Goal: Task Accomplishment & Management: Manage account settings

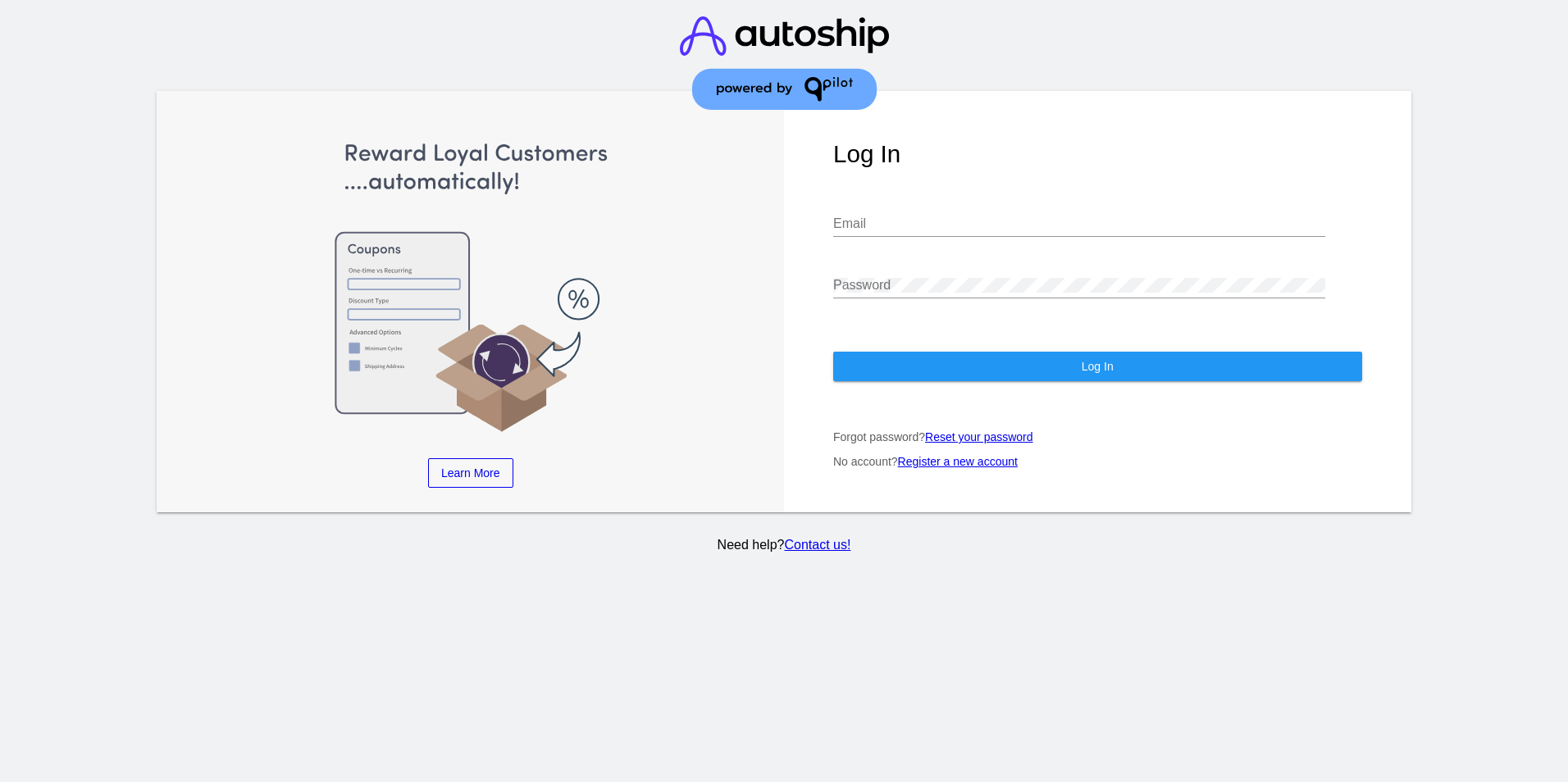
type input "[EMAIL_ADDRESS][DOMAIN_NAME]"
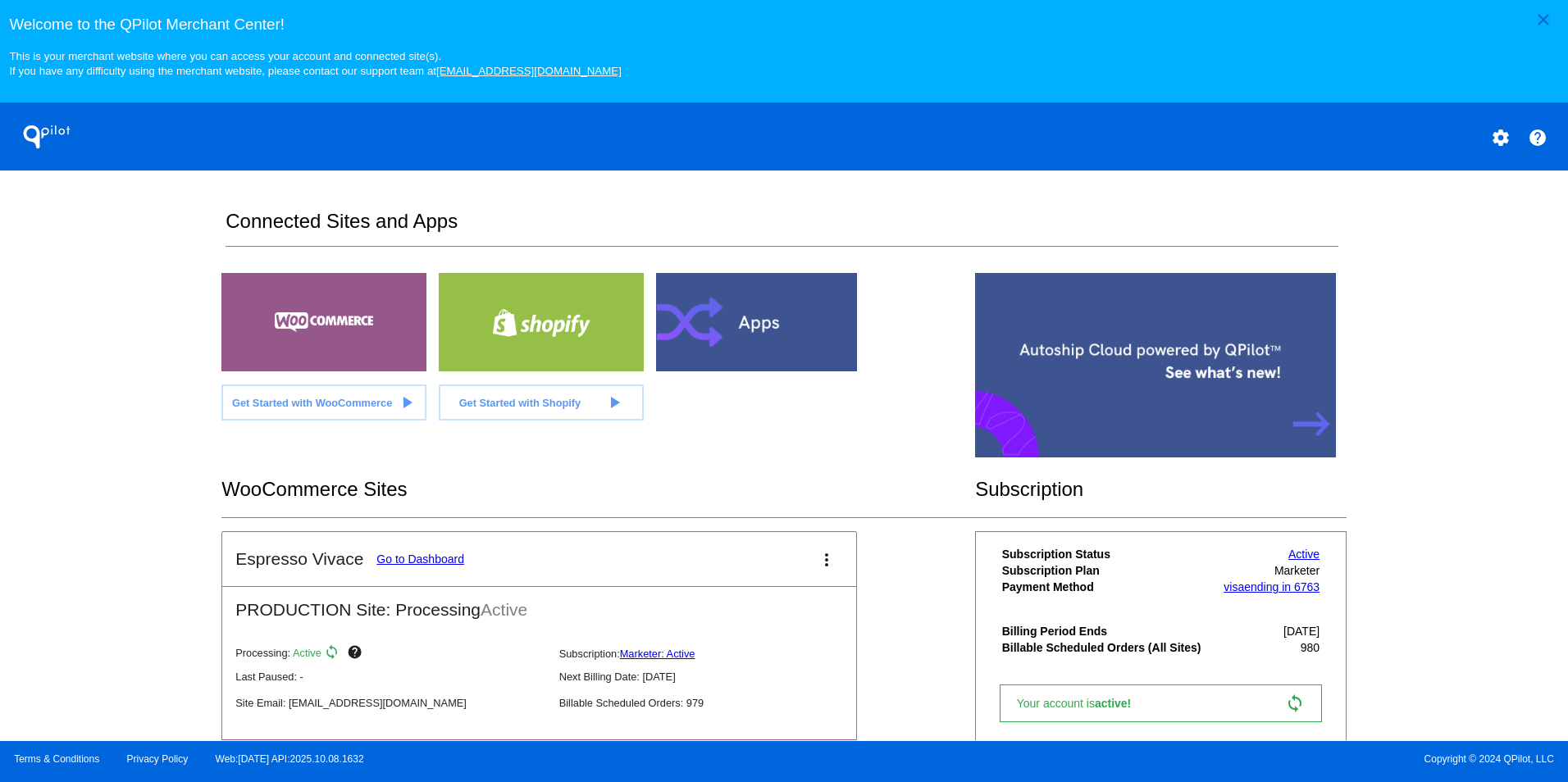
click at [406, 564] on link "Go to Dashboard" at bounding box center [420, 558] width 88 height 13
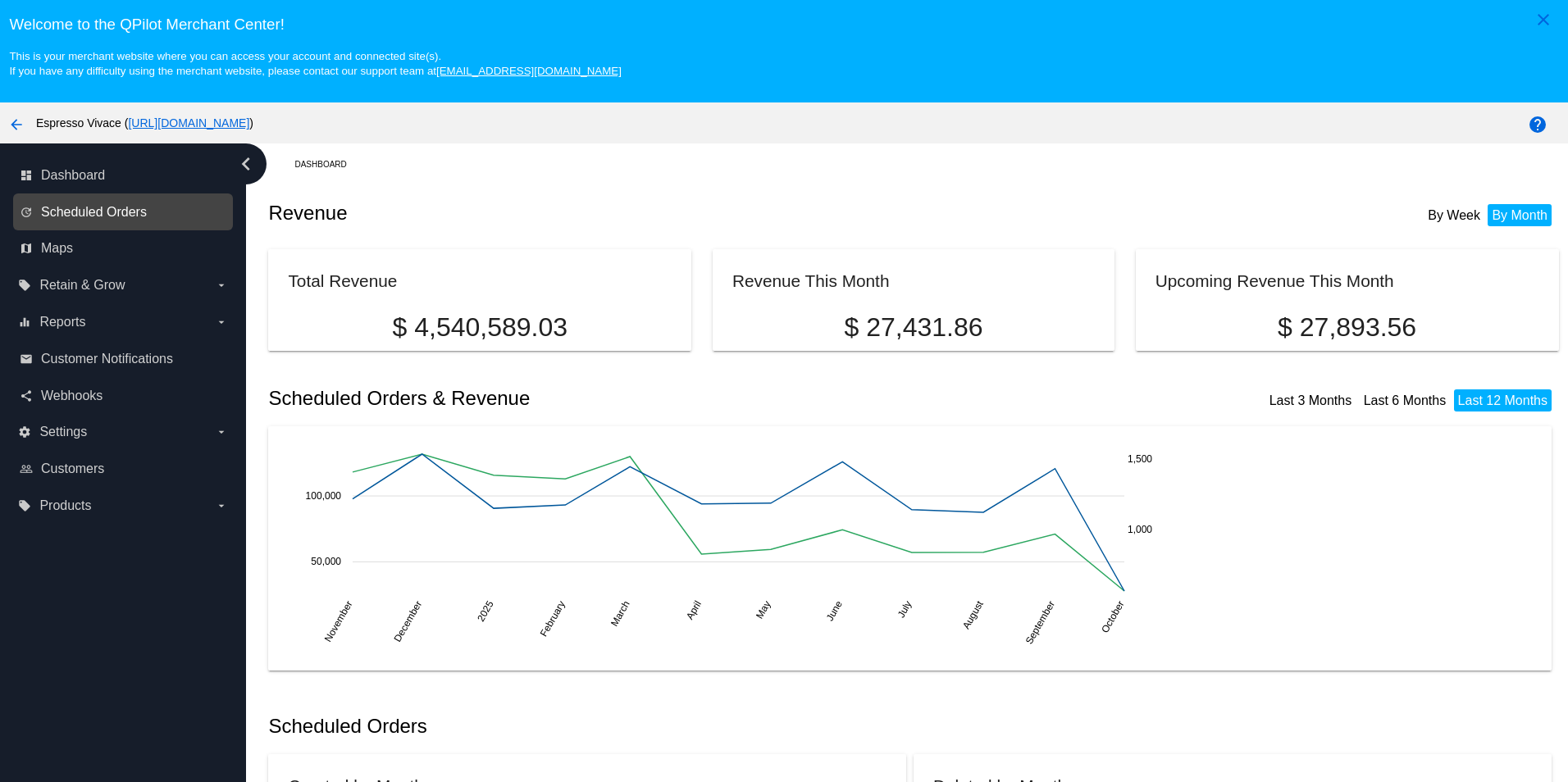
click at [99, 216] on span "Scheduled Orders" at bounding box center [94, 212] width 105 height 14
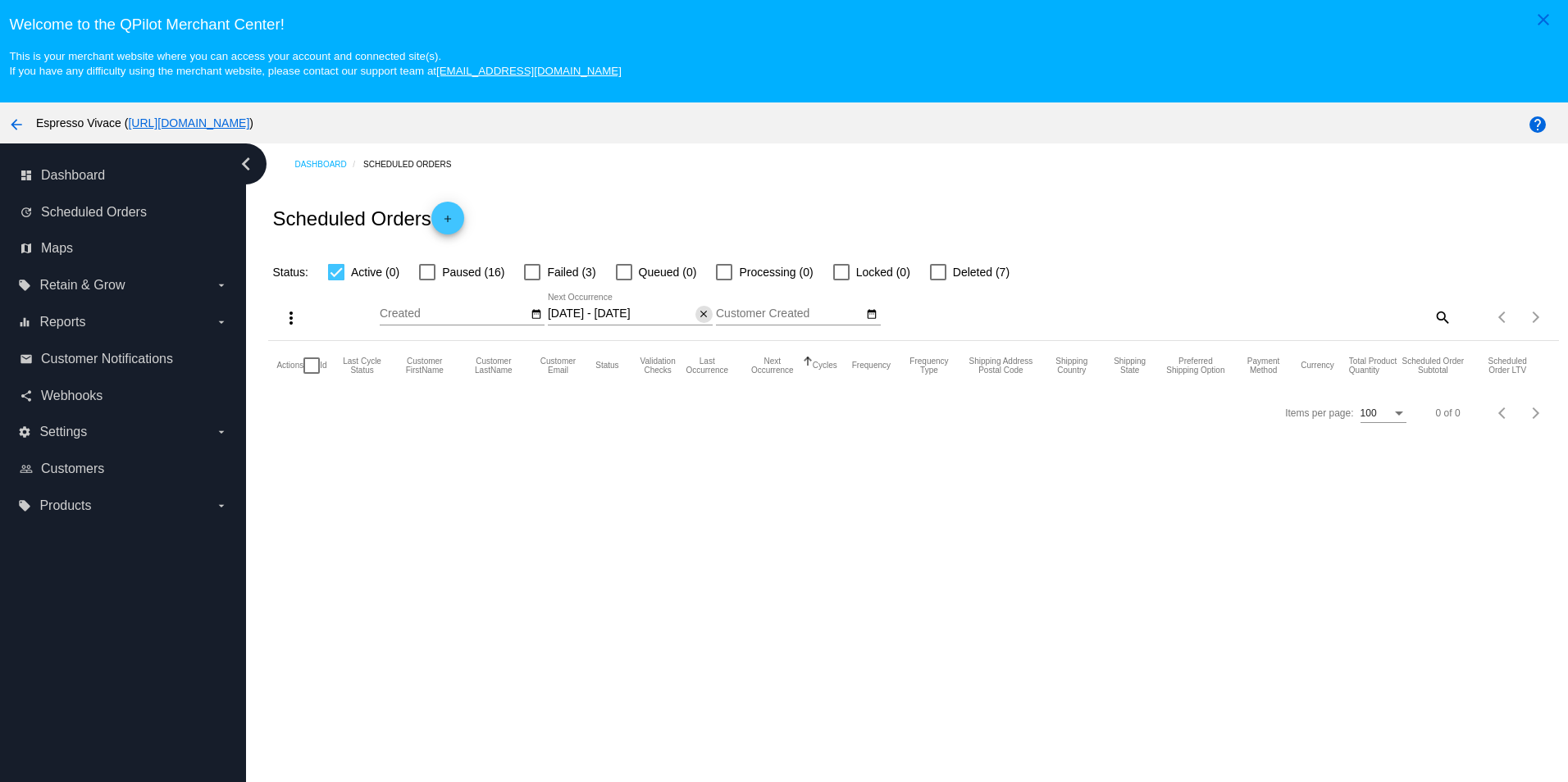
click at [702, 314] on mat-icon "close" at bounding box center [704, 314] width 12 height 13
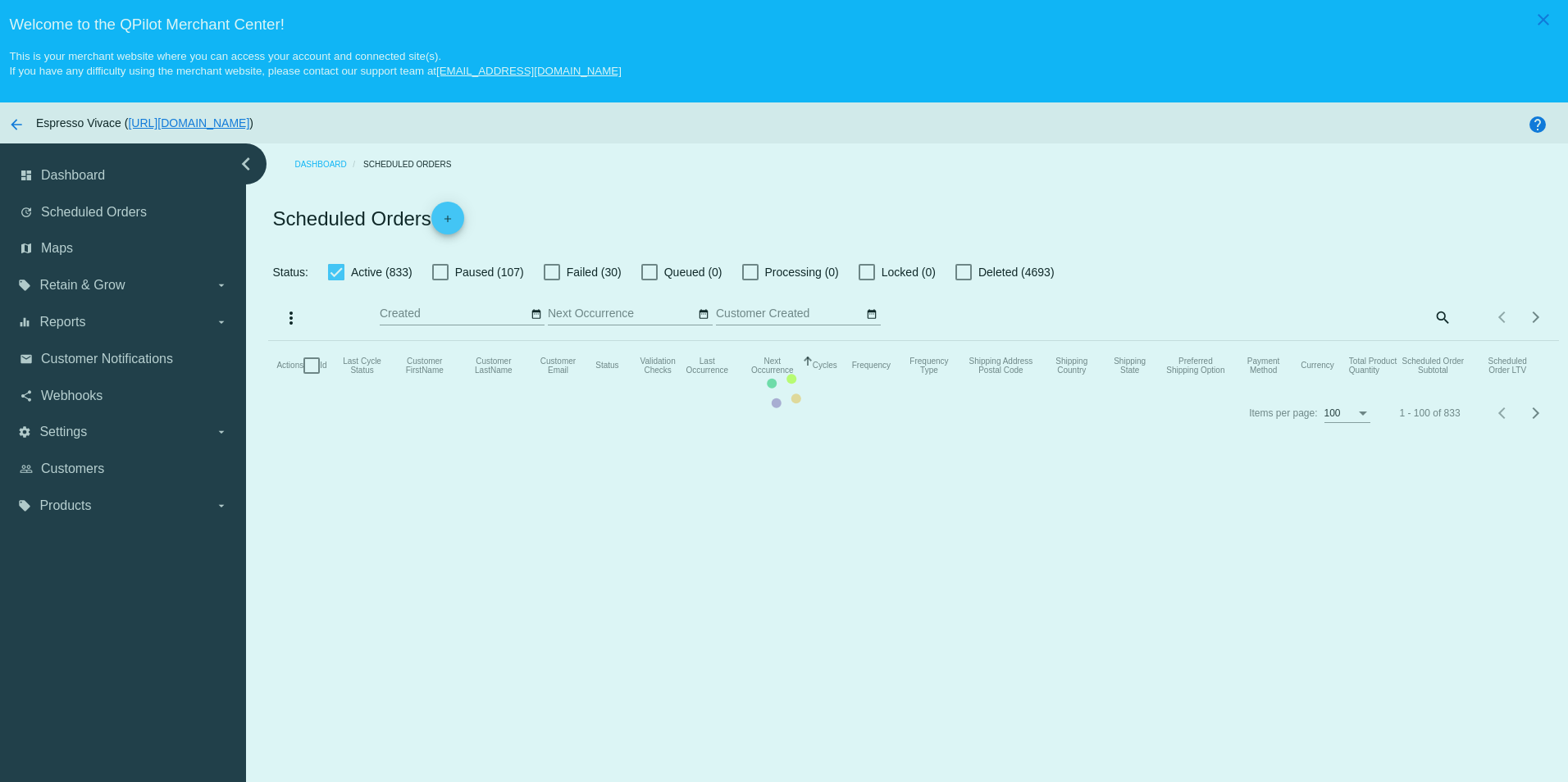
click at [702, 341] on mat-table "Actions Id Last Cycle Status Customer FirstName Customer LastName Customer Emai…" at bounding box center [912, 366] width 1290 height 49
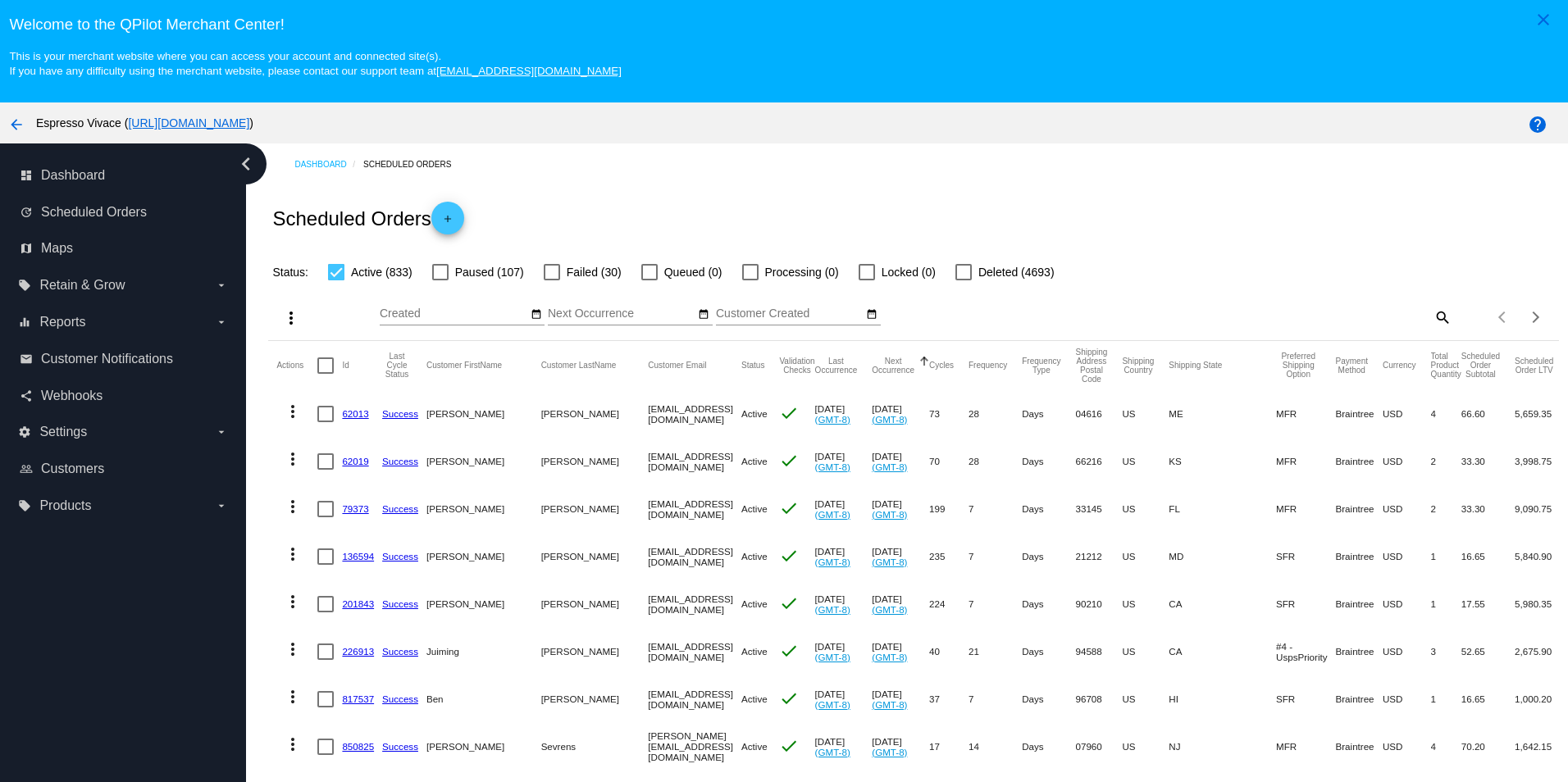
click at [702, 316] on mat-icon "date_range" at bounding box center [704, 314] width 12 height 13
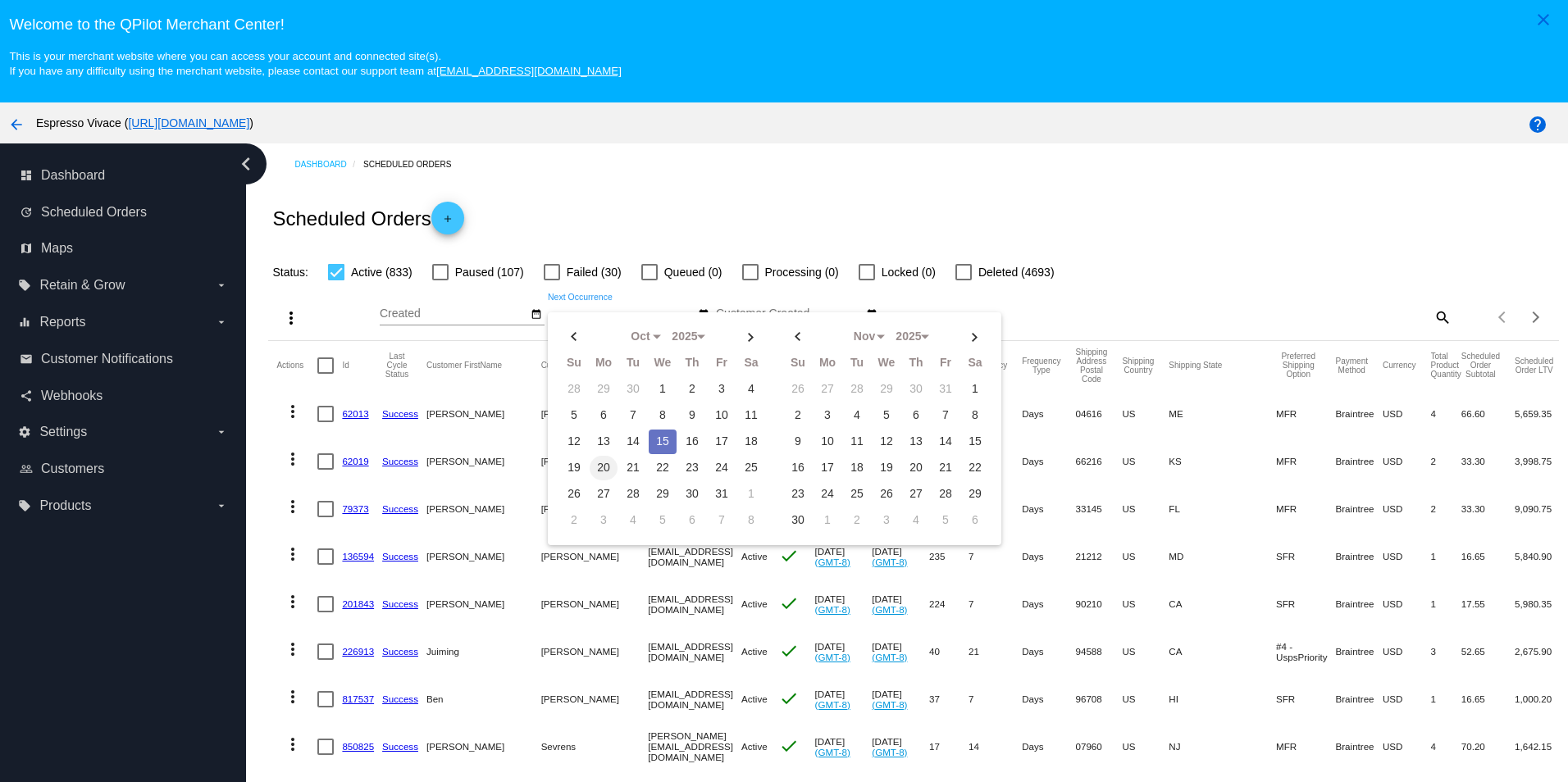
click at [601, 473] on td "20" at bounding box center [604, 468] width 28 height 25
click at [577, 496] on td "26" at bounding box center [574, 494] width 28 height 25
type input "[DATE] - [DATE]"
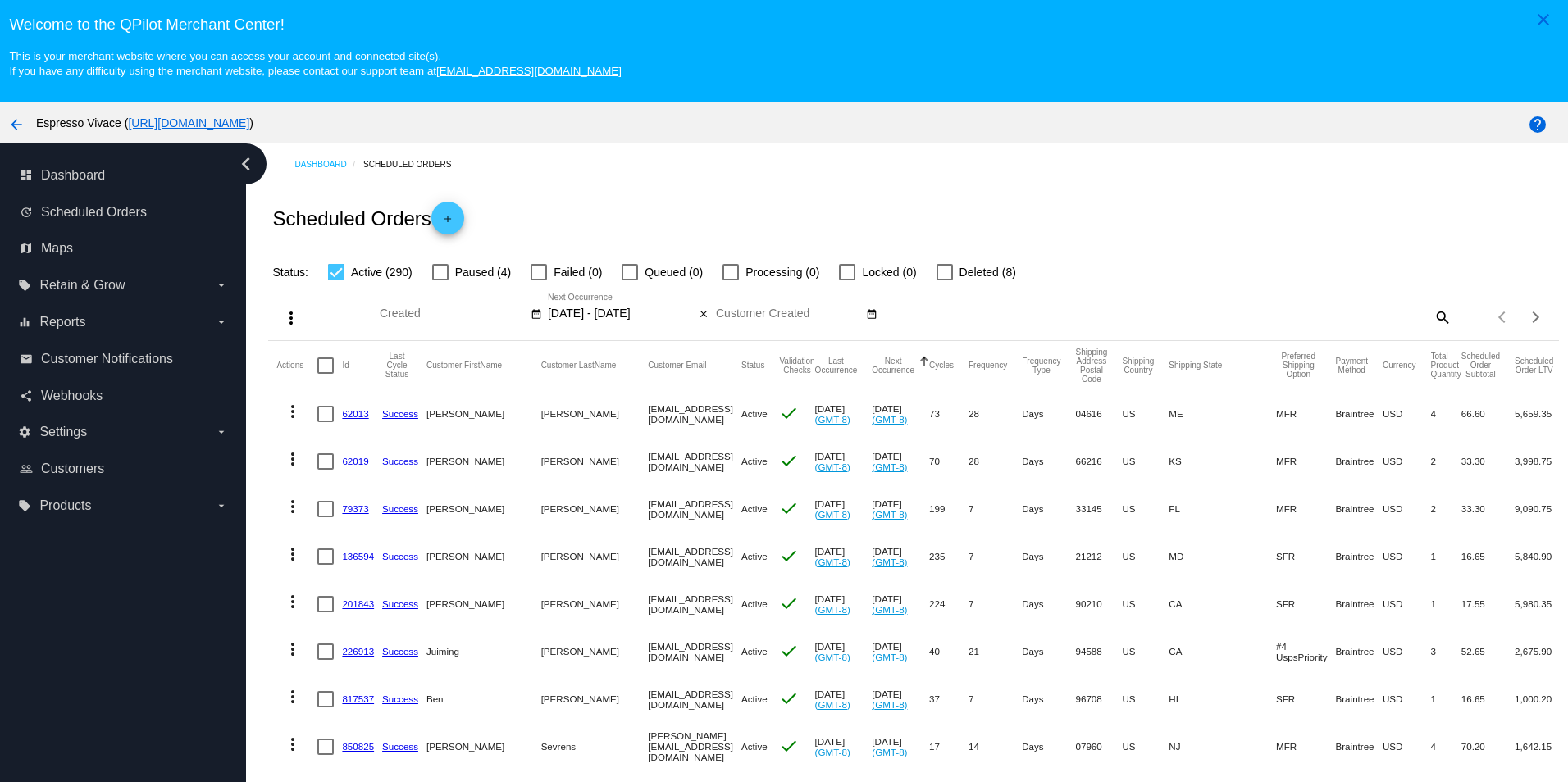
click at [360, 657] on link "226913" at bounding box center [358, 651] width 32 height 11
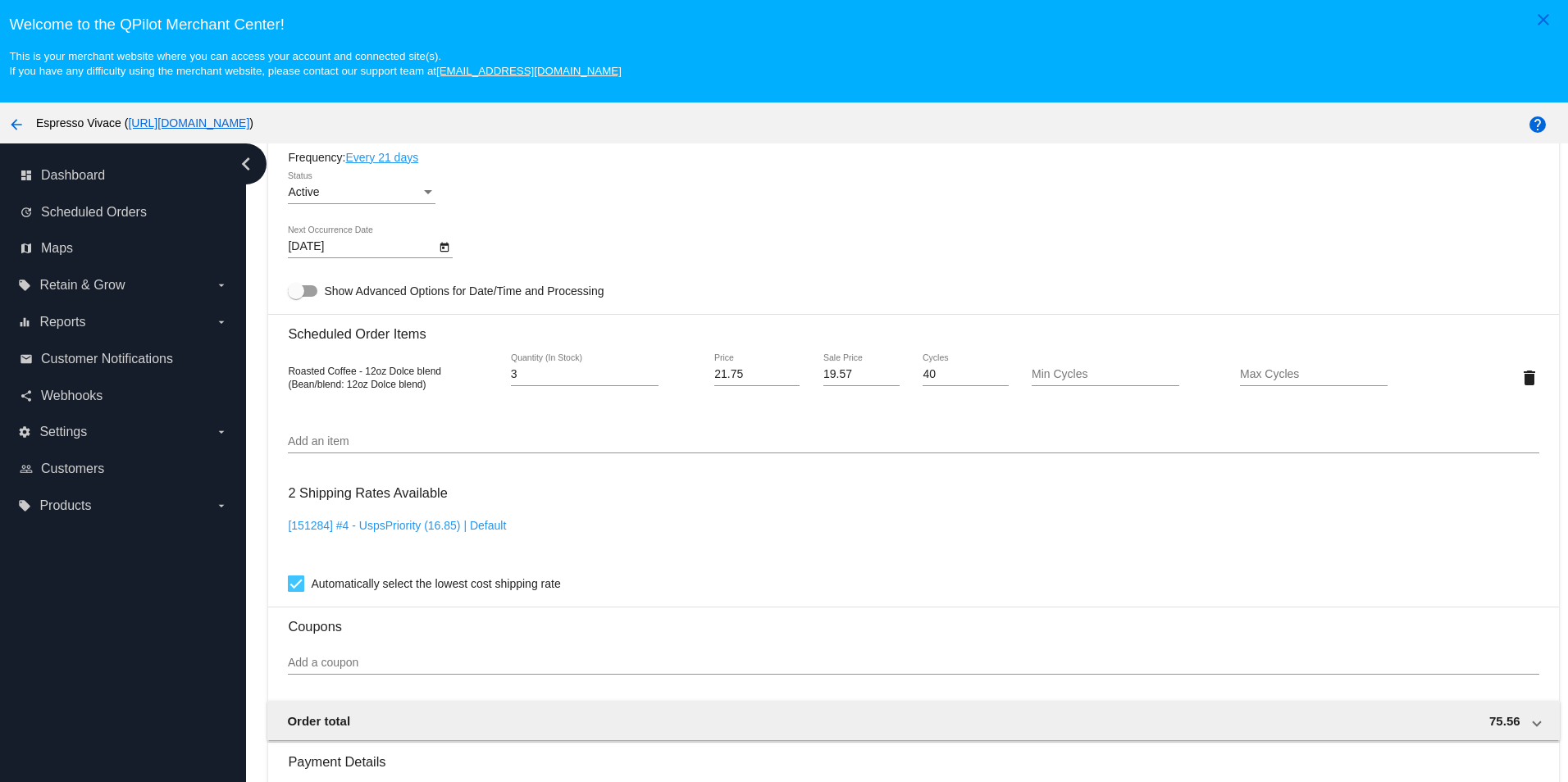
scroll to position [932, 0]
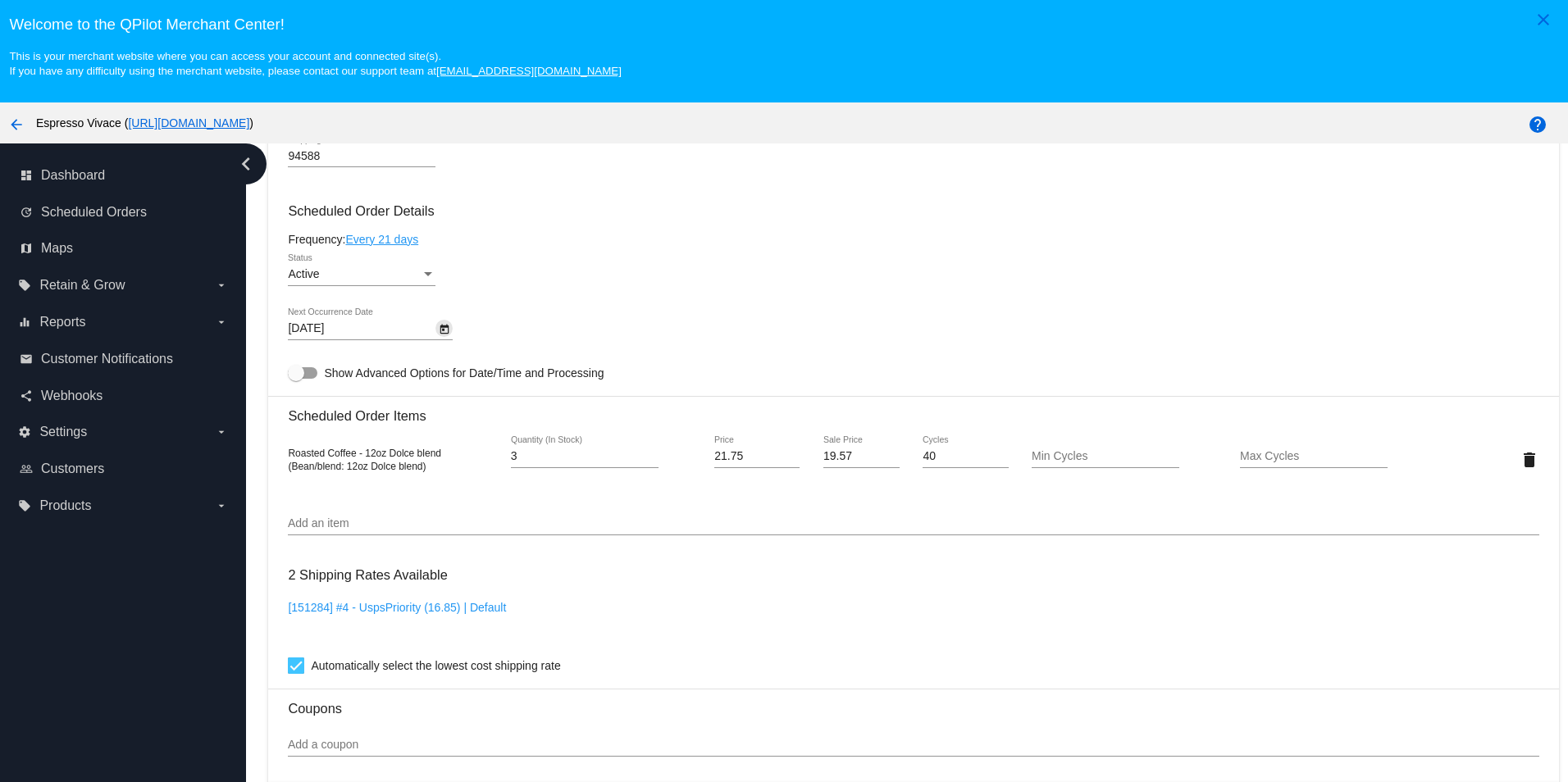
click at [440, 334] on icon "Open calendar" at bounding box center [445, 329] width 9 height 10
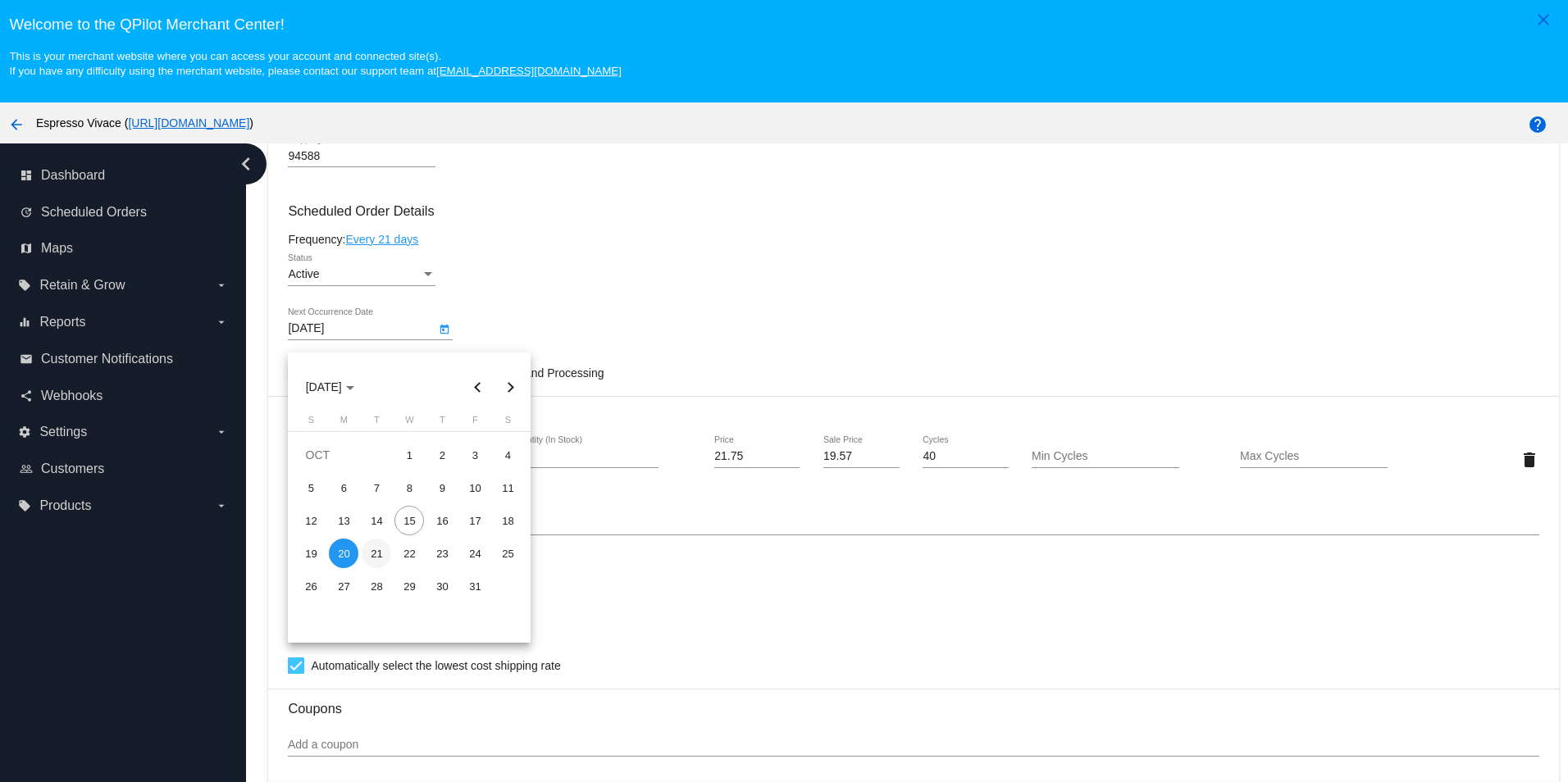
click at [376, 552] on div "21" at bounding box center [376, 553] width 30 height 30
type input "[DATE]"
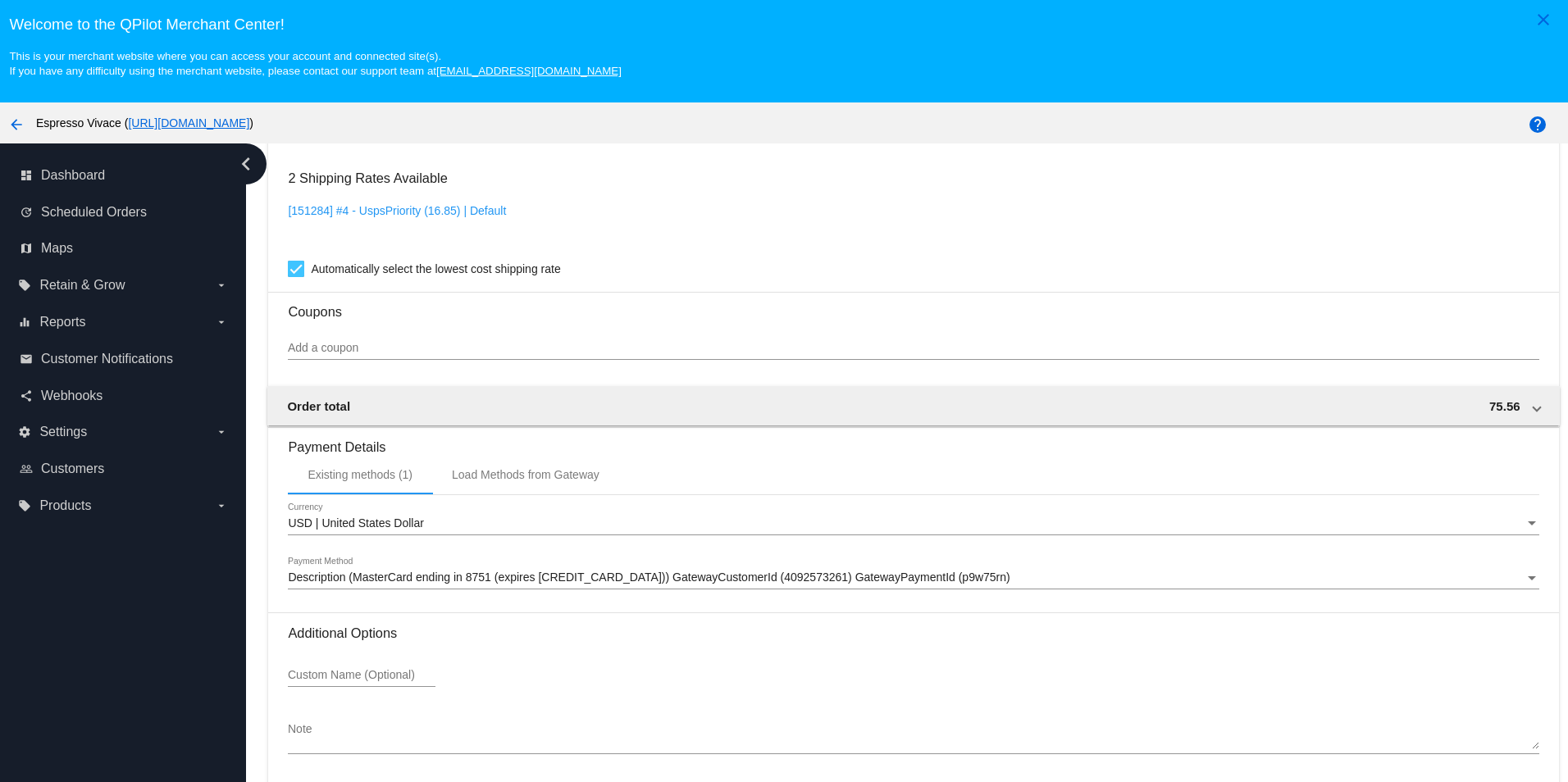
scroll to position [105, 0]
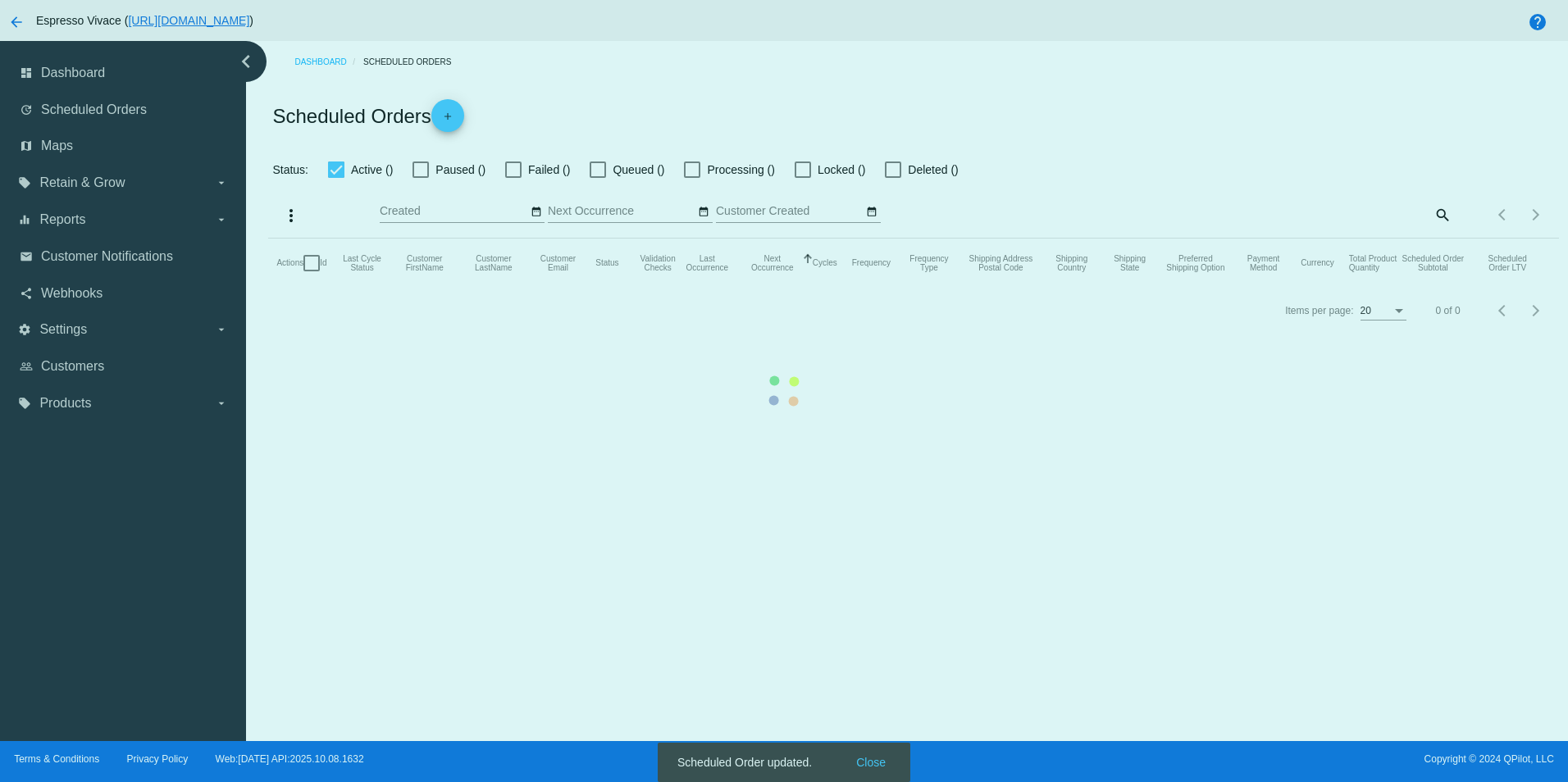
type input "[DATE] - [DATE]"
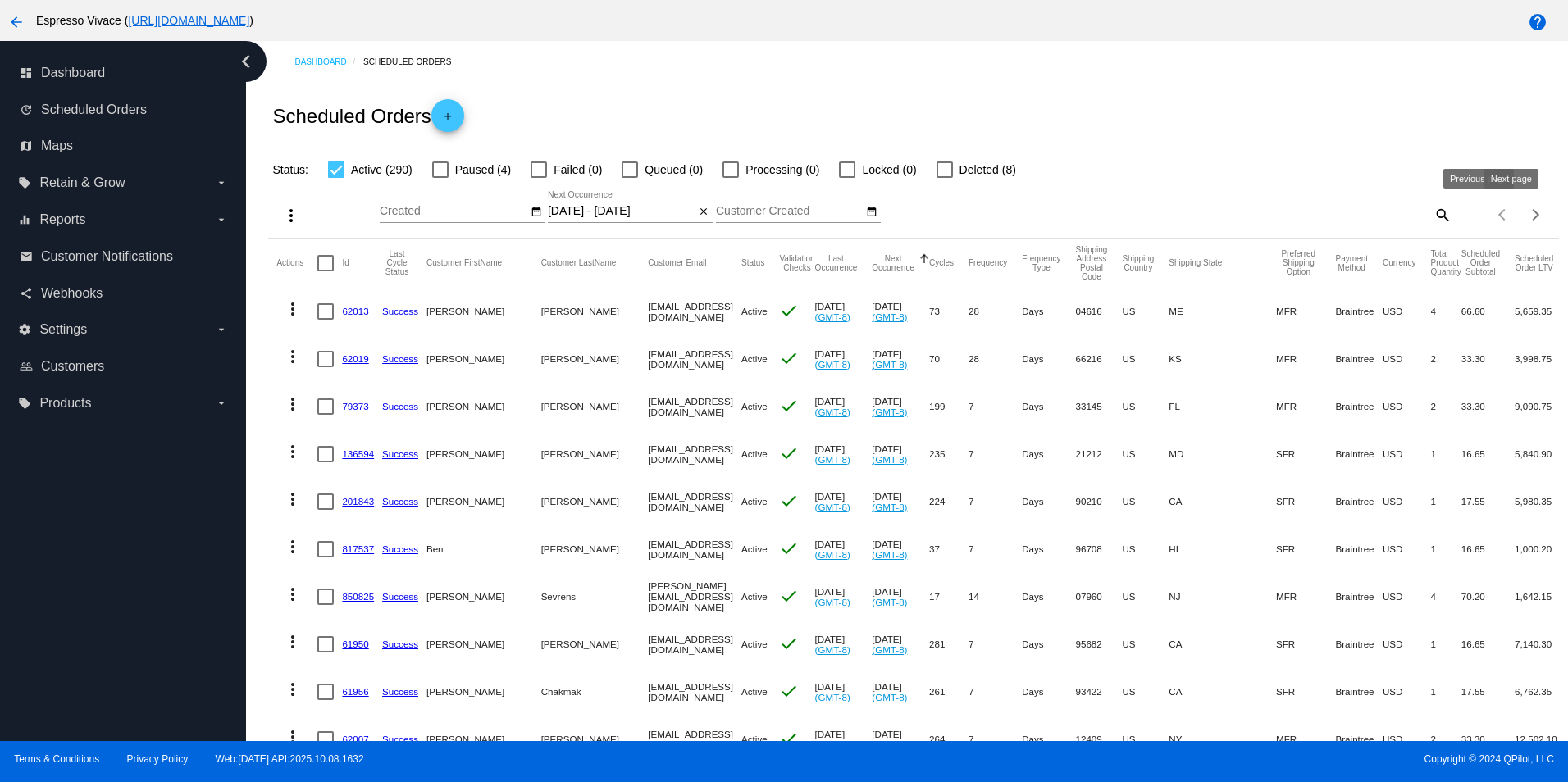
click at [1527, 219] on div "Next page" at bounding box center [1533, 214] width 12 height 12
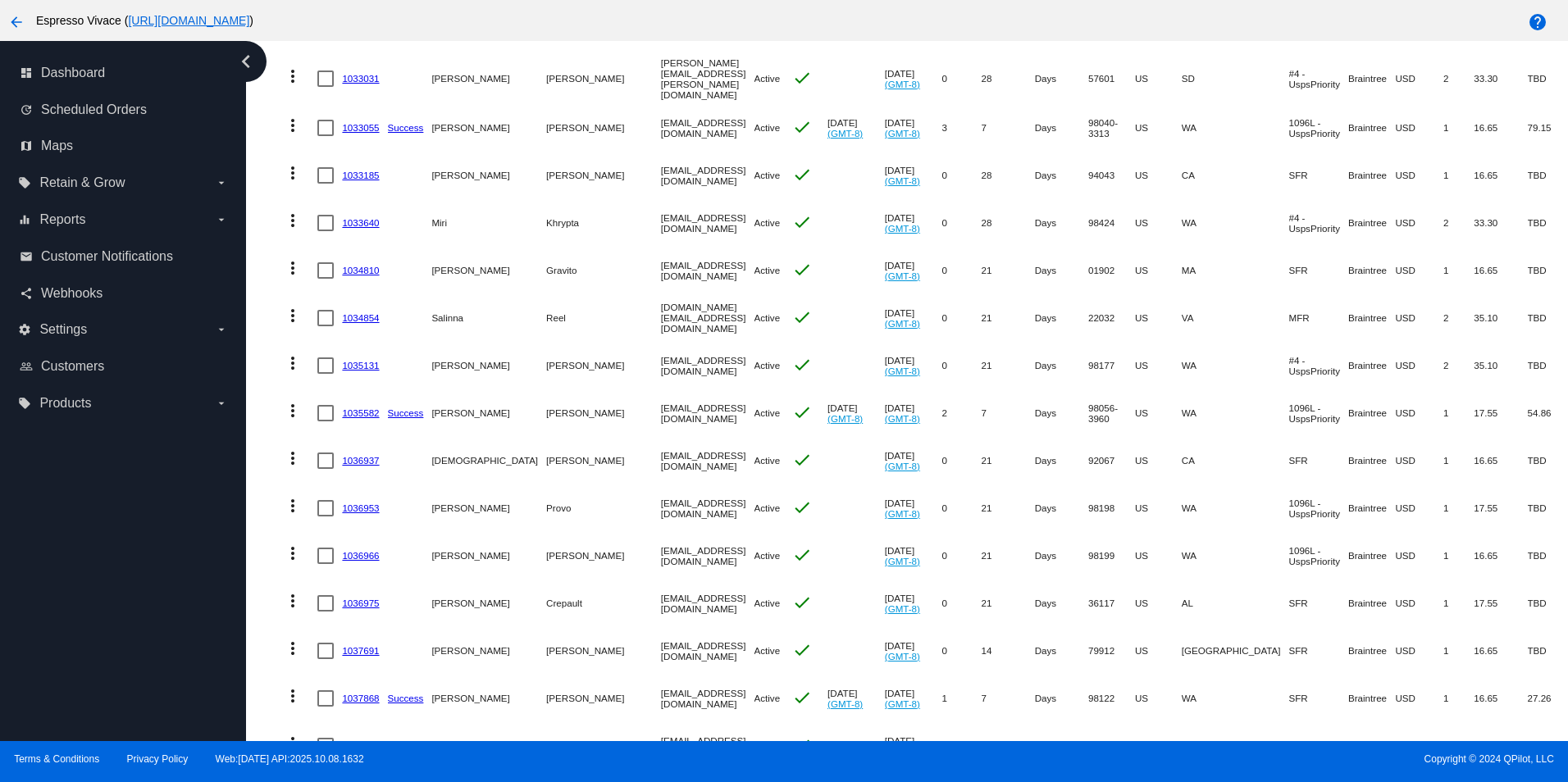
scroll to position [3886, 0]
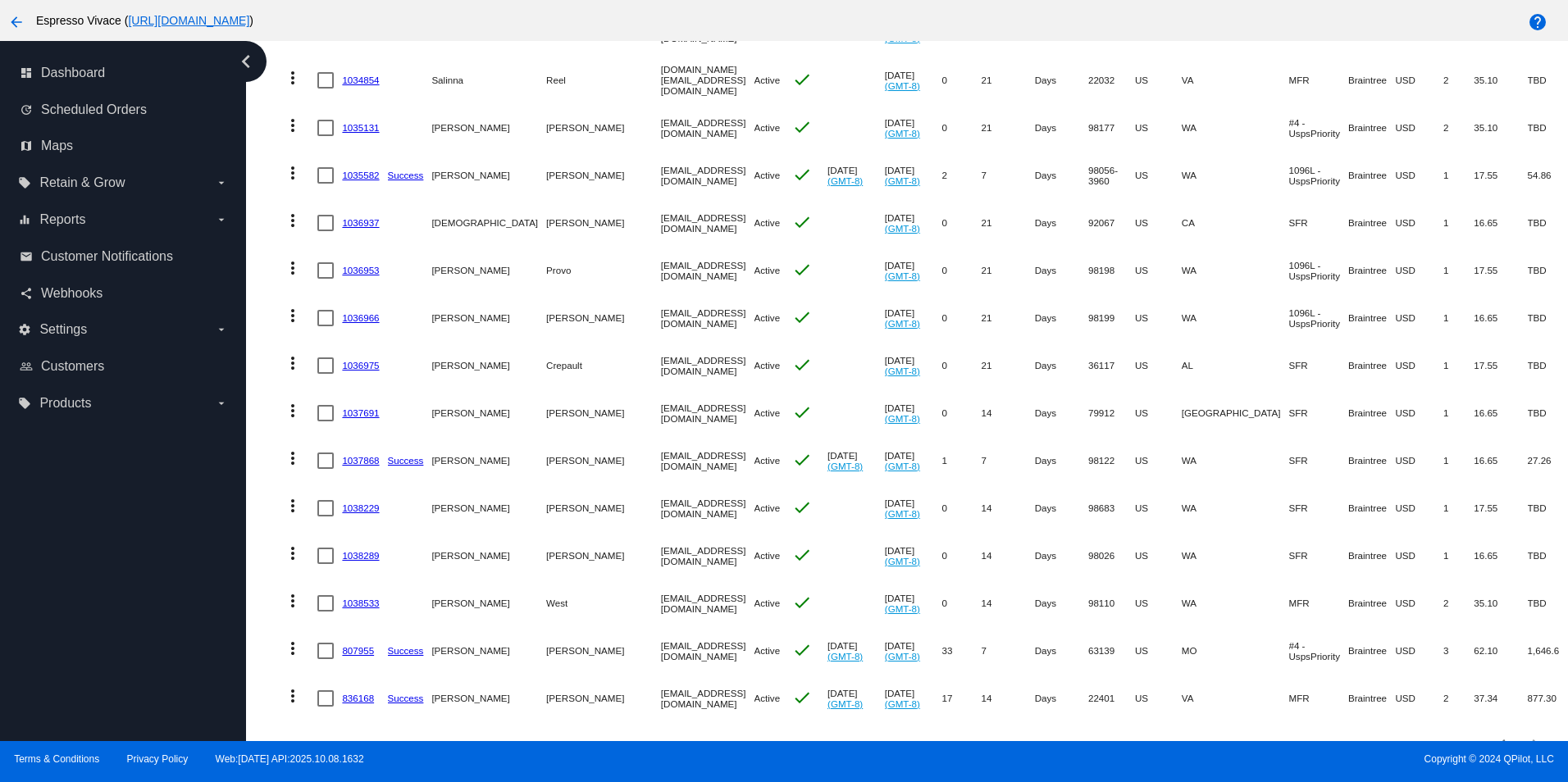
click at [361, 693] on link "836168" at bounding box center [358, 698] width 32 height 11
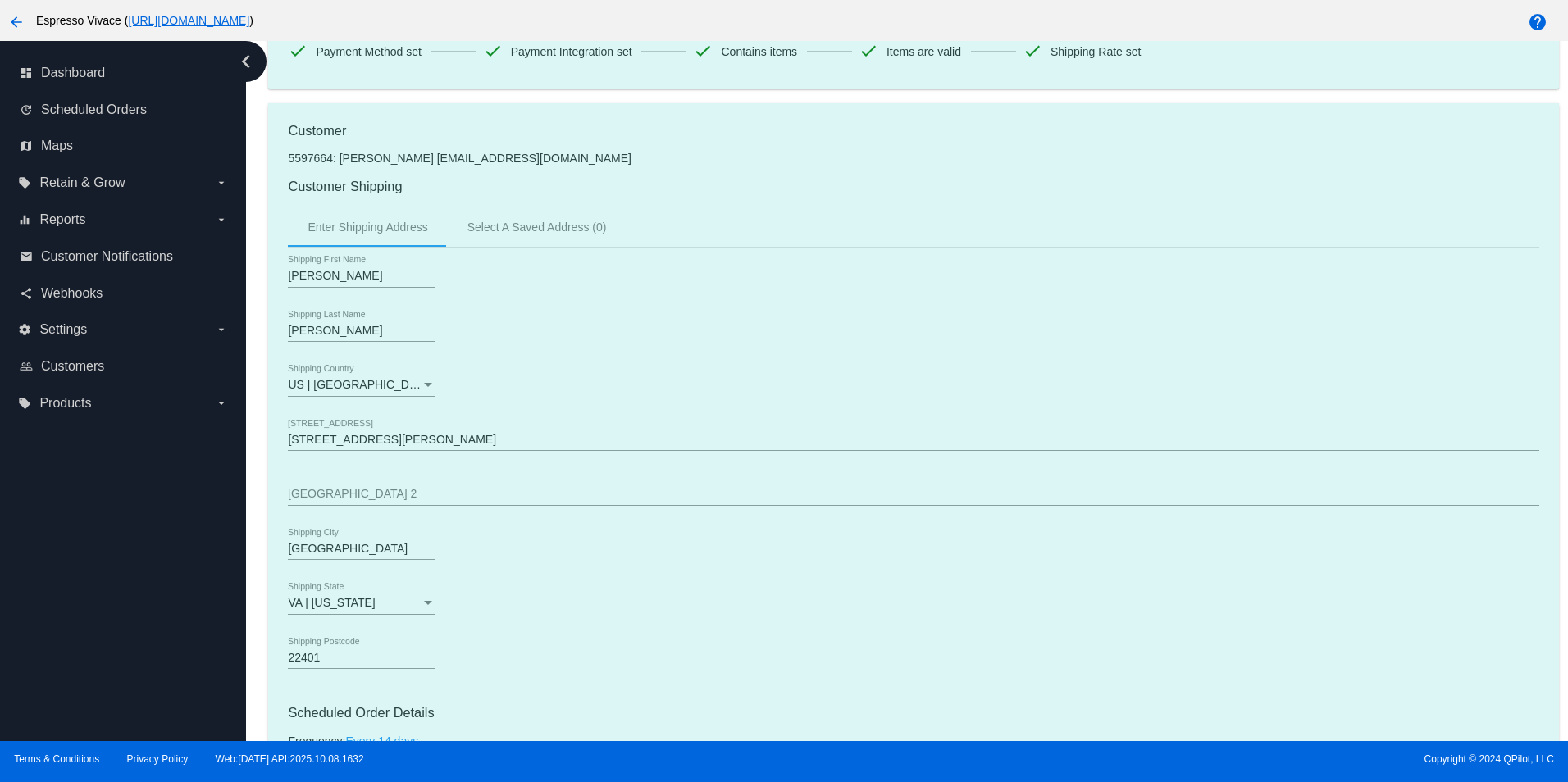
scroll to position [656, 0]
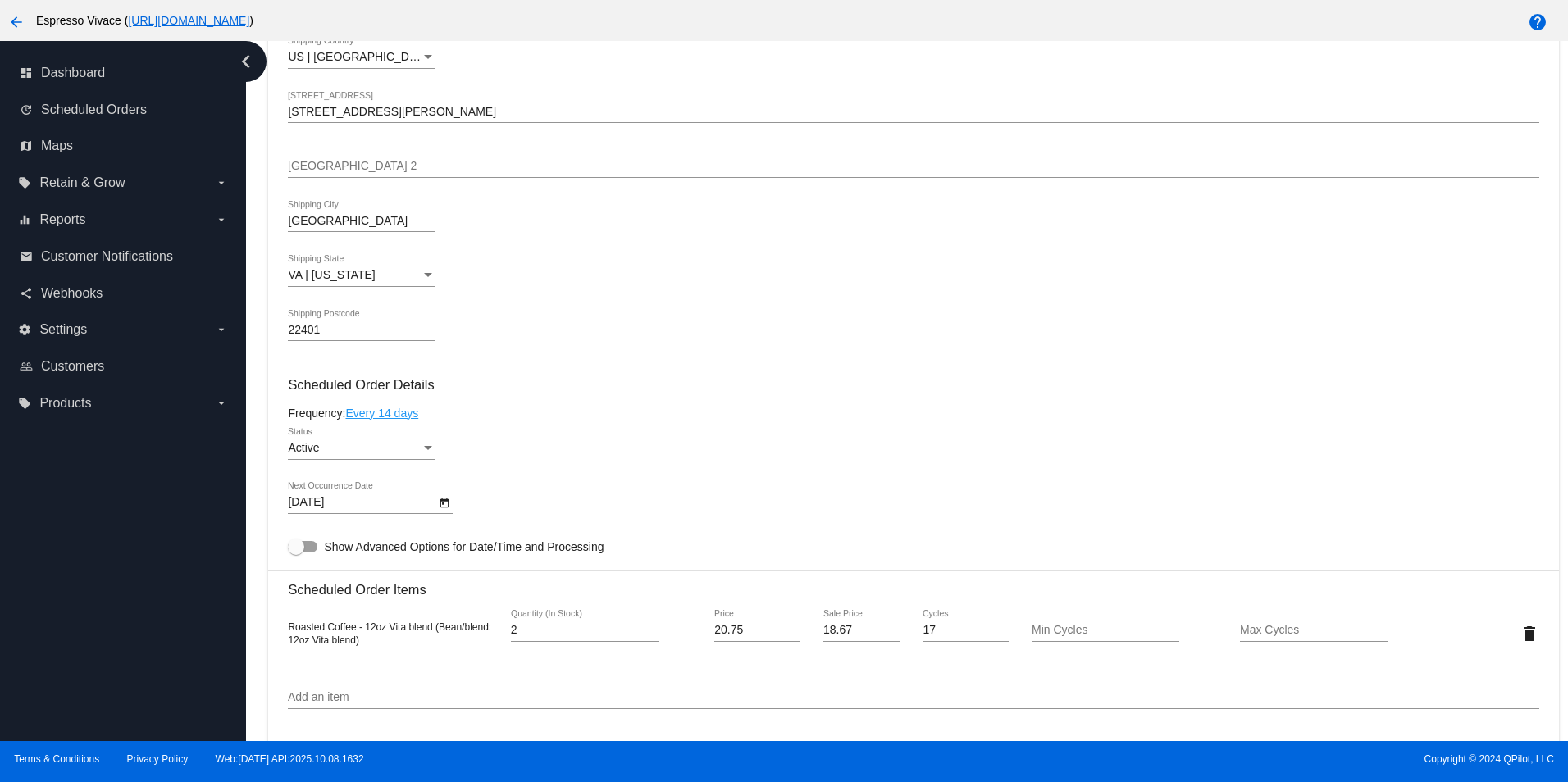
click at [316, 552] on div at bounding box center [303, 547] width 30 height 12
click at [296, 553] on input "Show Advanced Options for Date/Time and Processing" at bounding box center [295, 552] width 1 height 1
checkbox input "true"
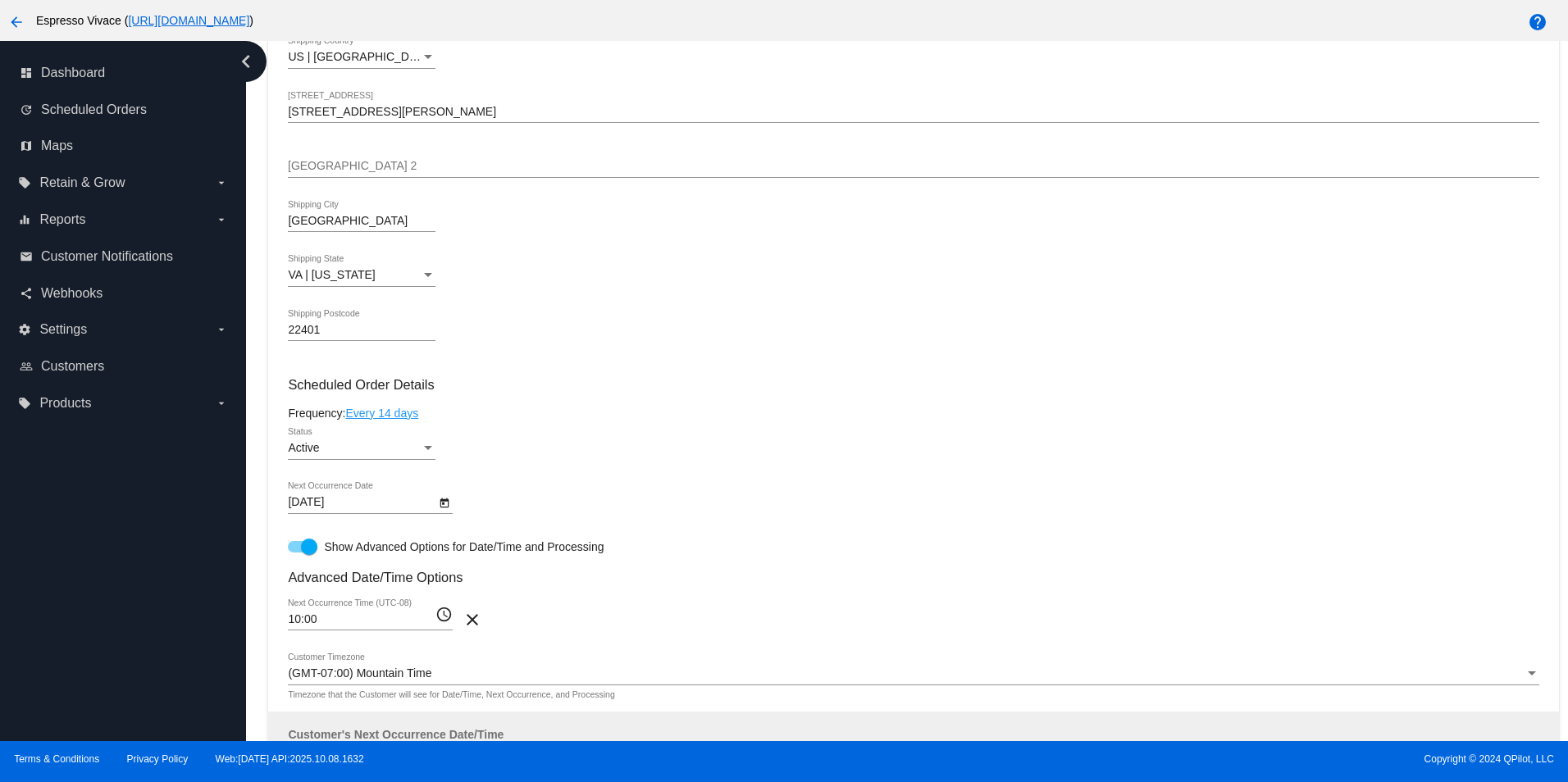
click at [447, 625] on mat-icon "access_time" at bounding box center [444, 615] width 17 height 20
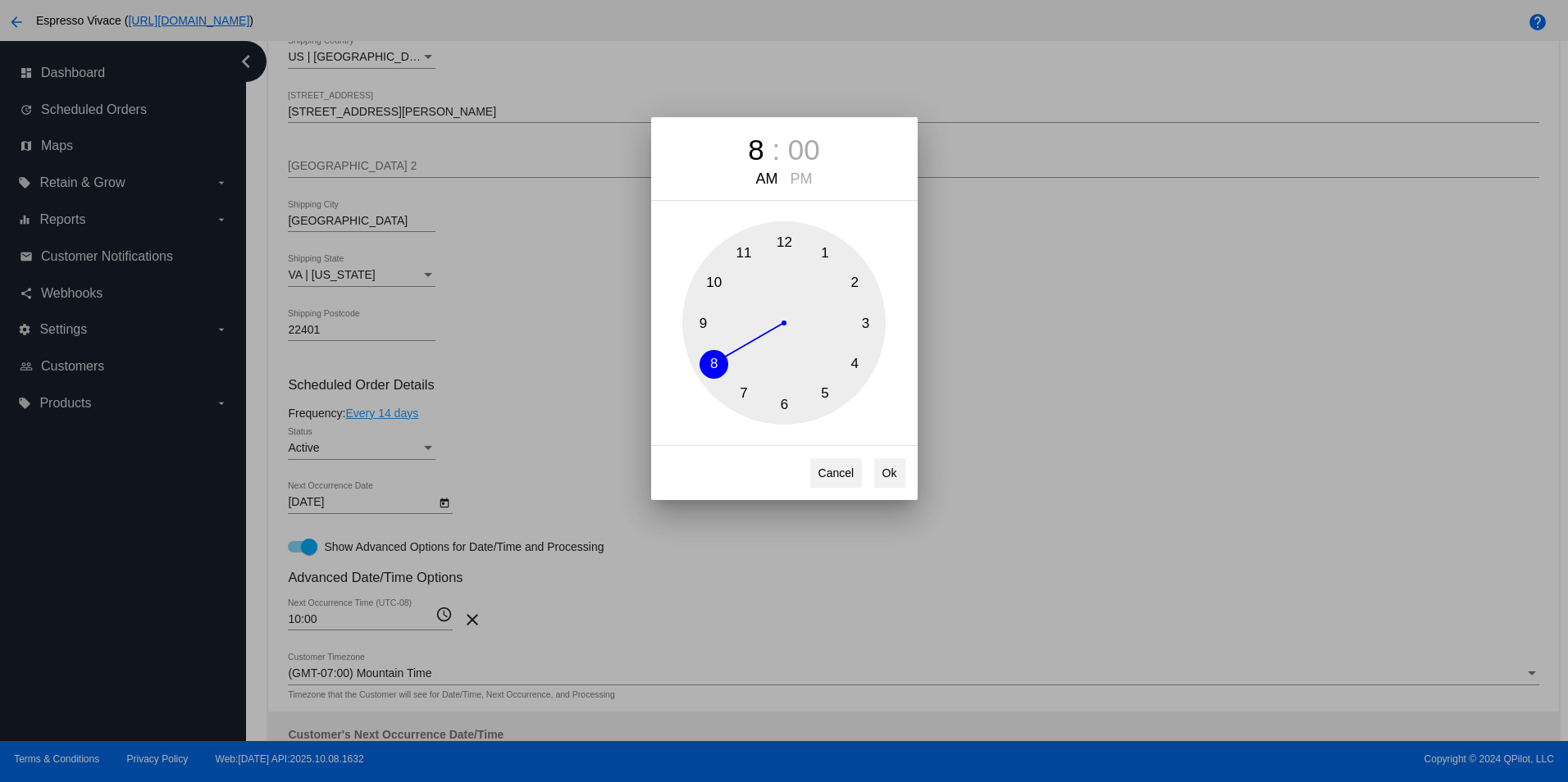
click at [713, 363] on button "8" at bounding box center [714, 365] width 29 height 29
click at [886, 476] on button "Ok" at bounding box center [889, 473] width 31 height 30
type input "08:00"
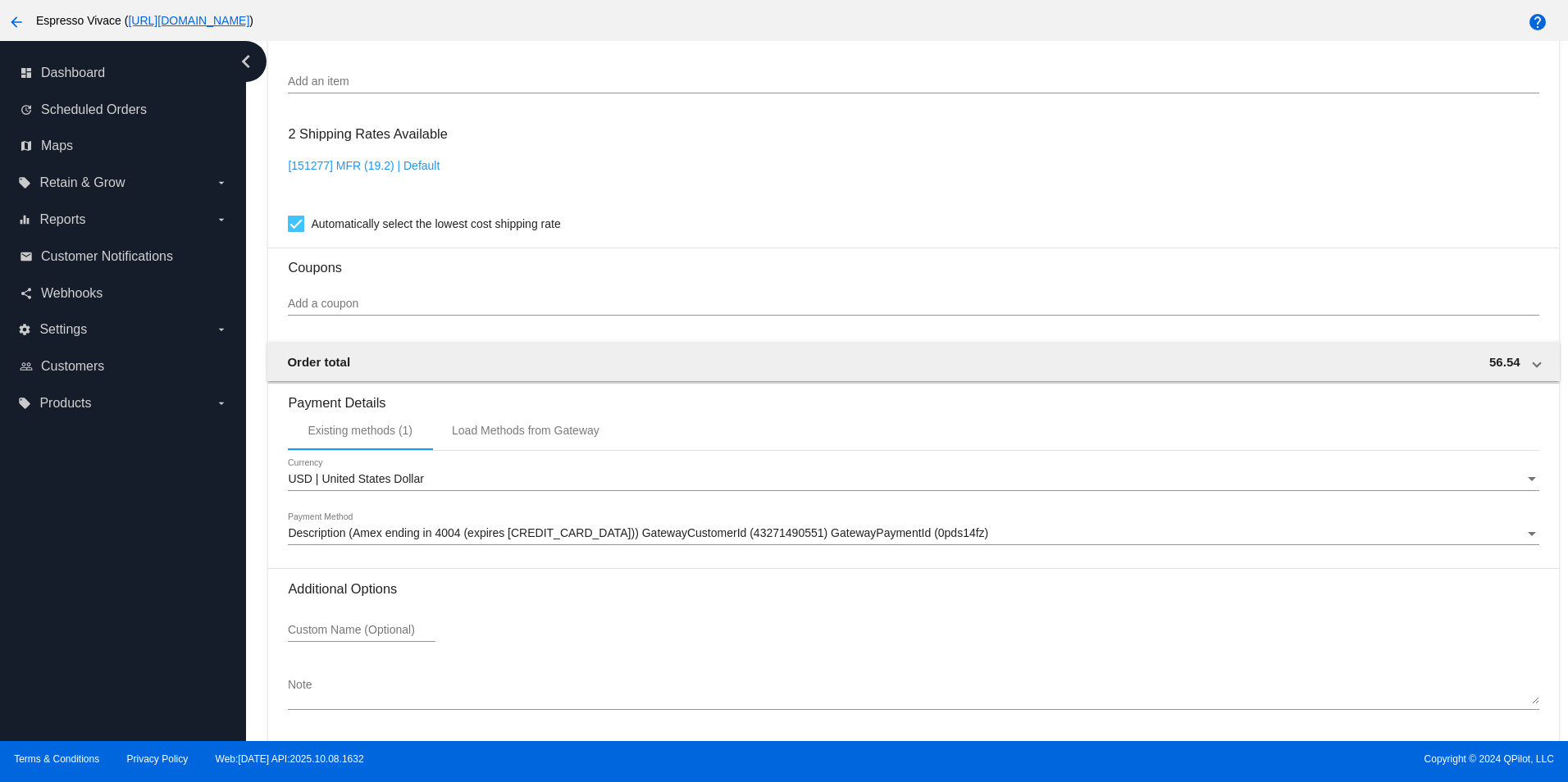
scroll to position [1714, 0]
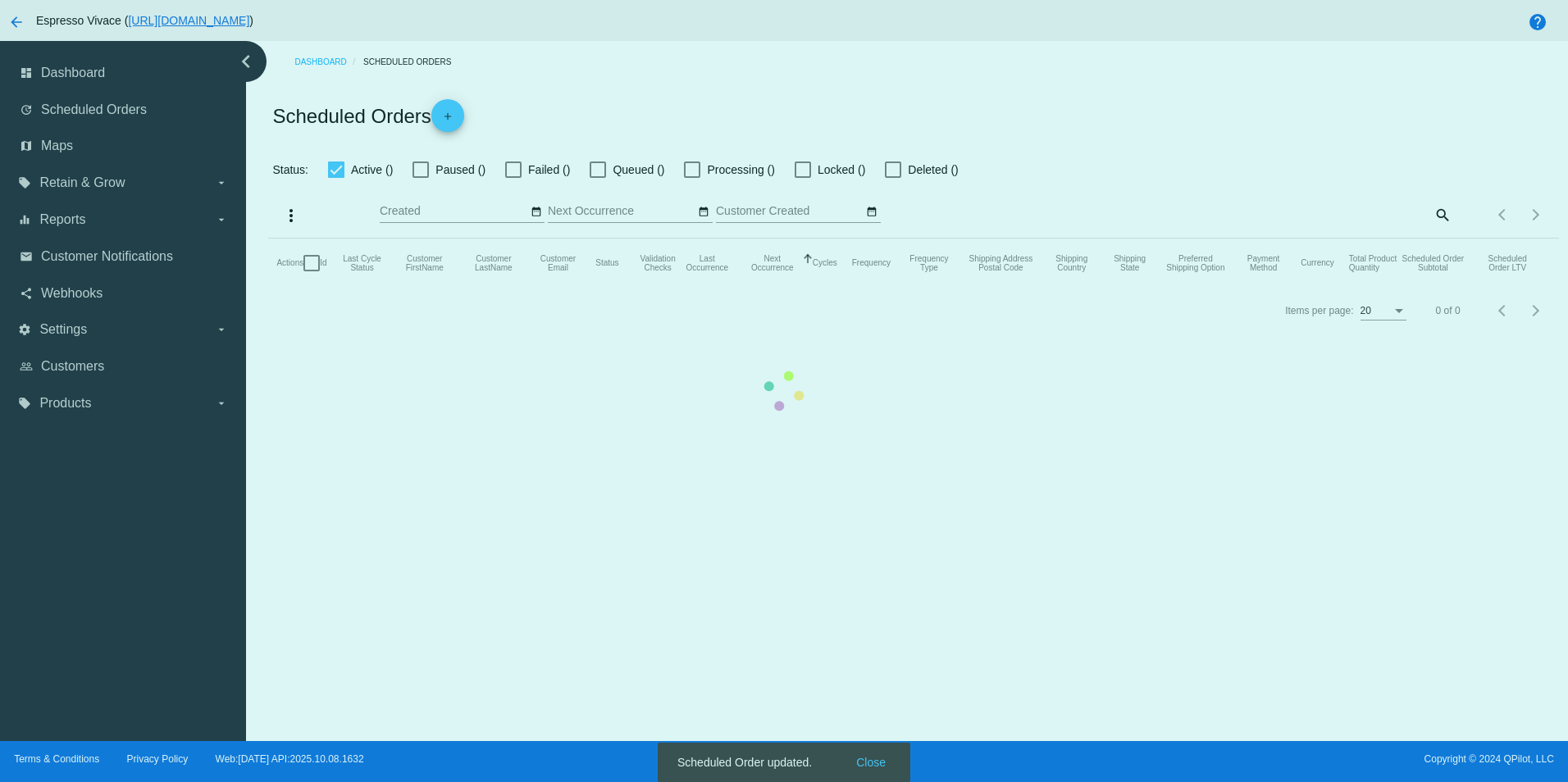
type input "[DATE] - [DATE]"
click at [1521, 214] on span "Next page" at bounding box center [1537, 215] width 33 height 8
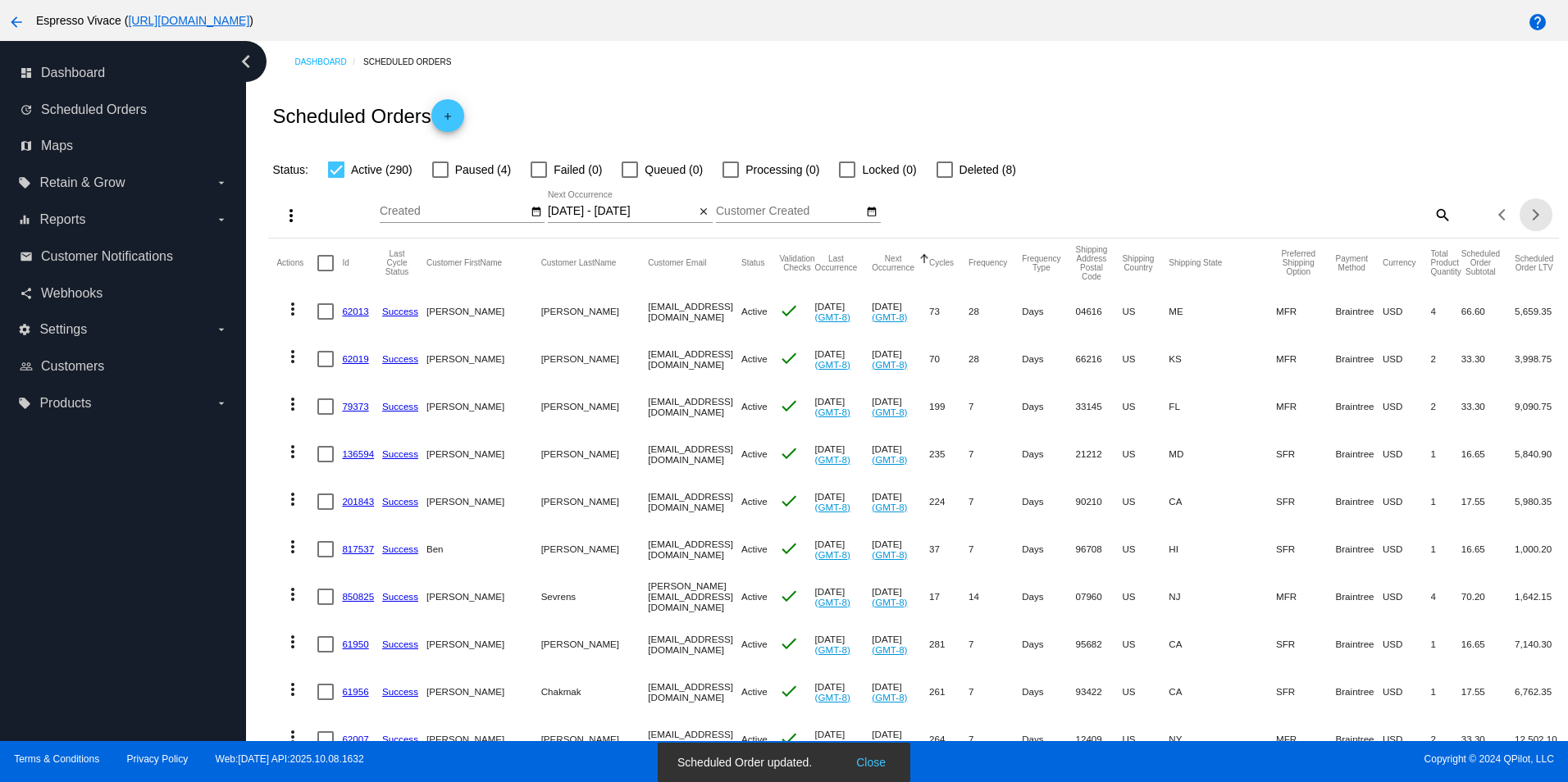
click at [1521, 214] on span "Next page" at bounding box center [1537, 215] width 33 height 8
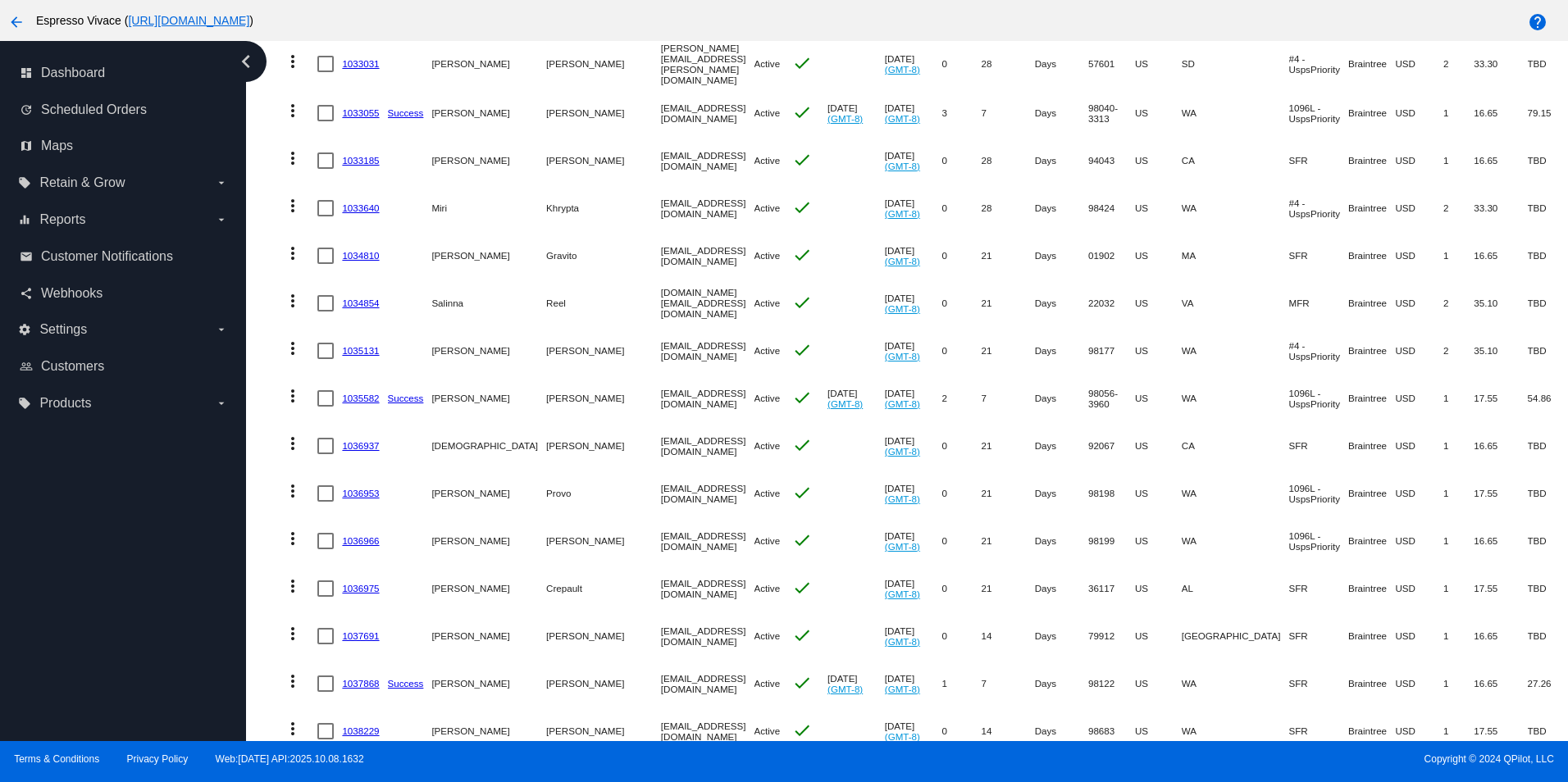
scroll to position [3886, 0]
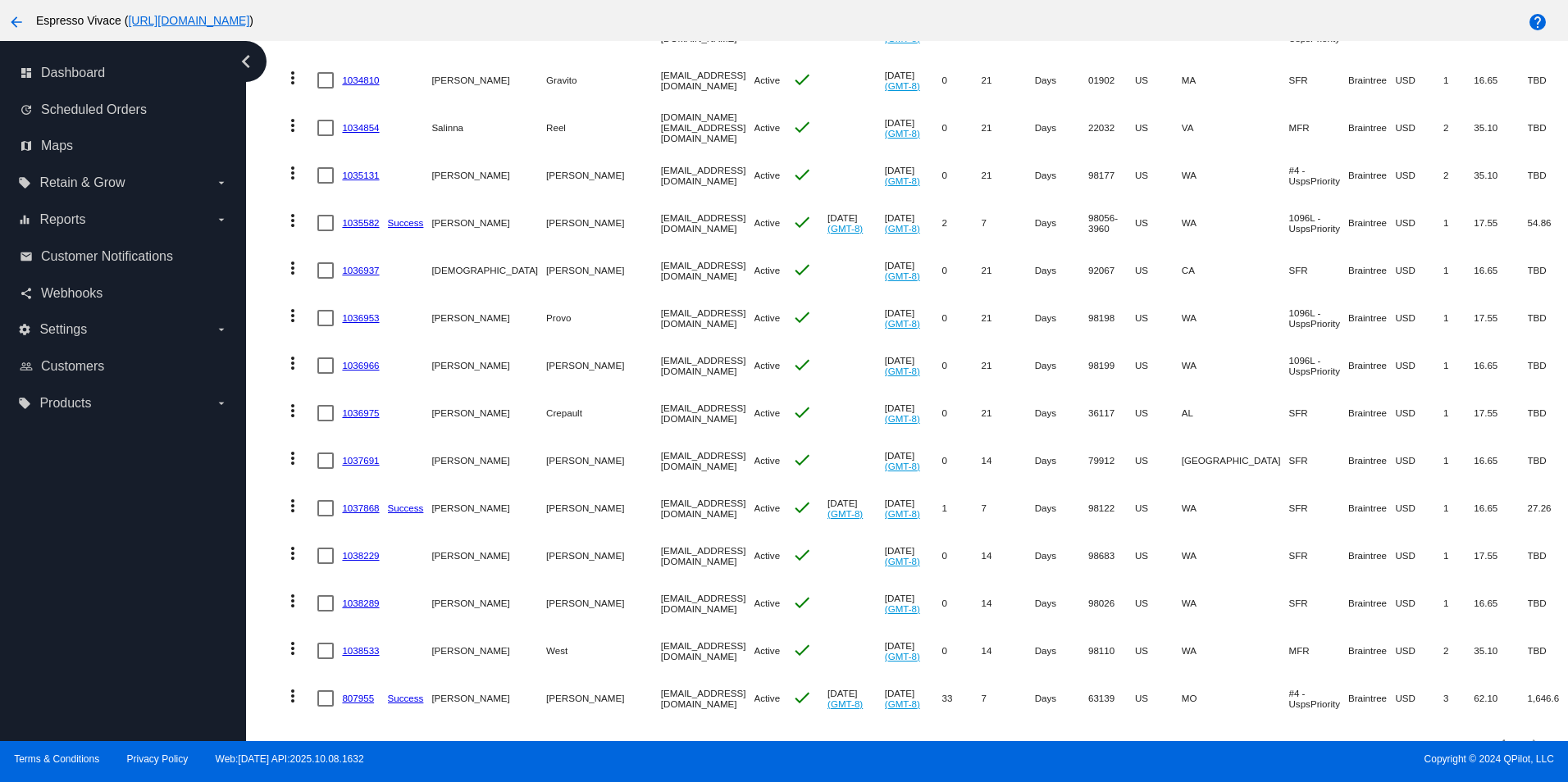
click at [360, 693] on link "807955" at bounding box center [358, 698] width 32 height 11
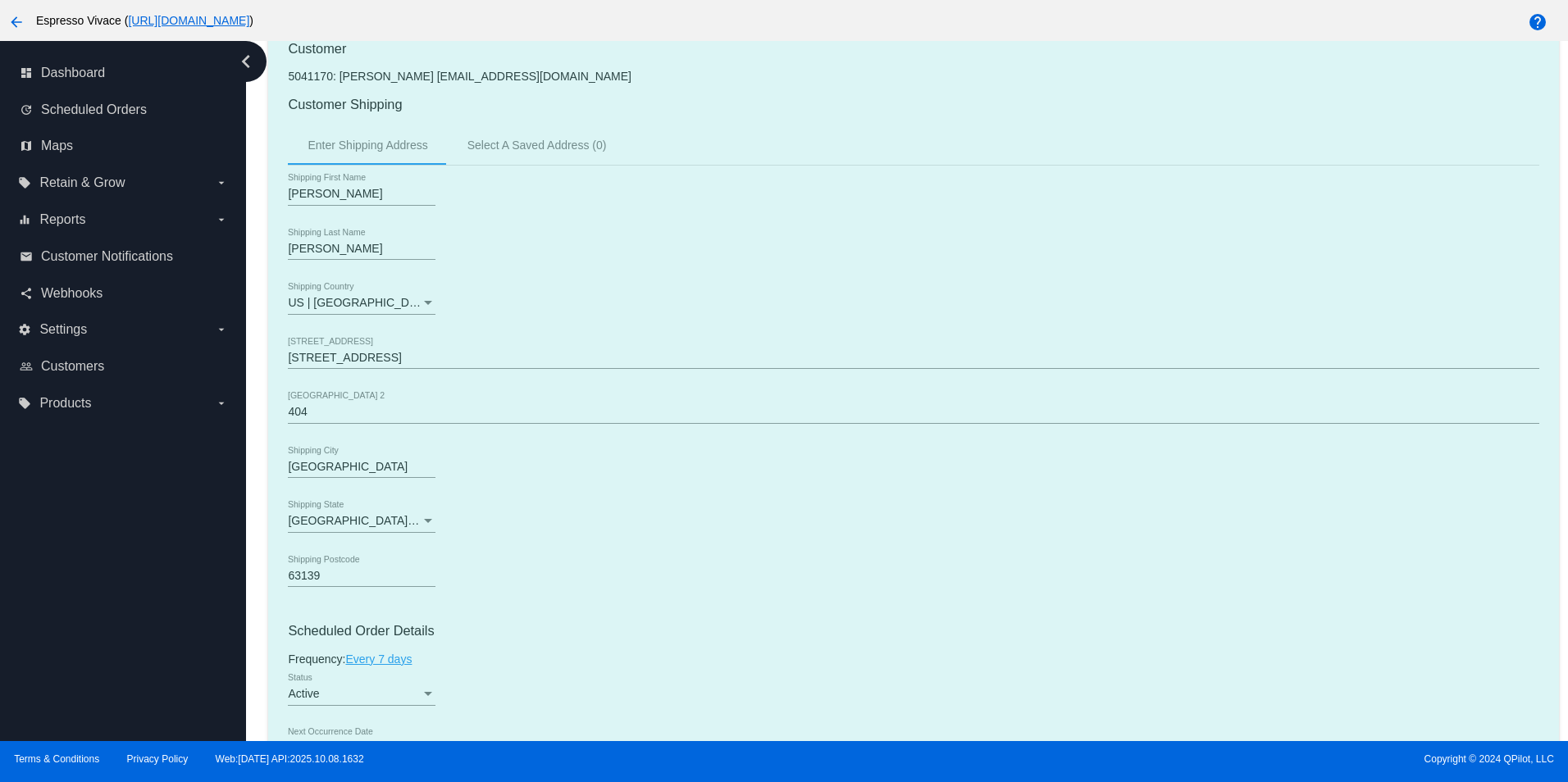
scroll to position [738, 0]
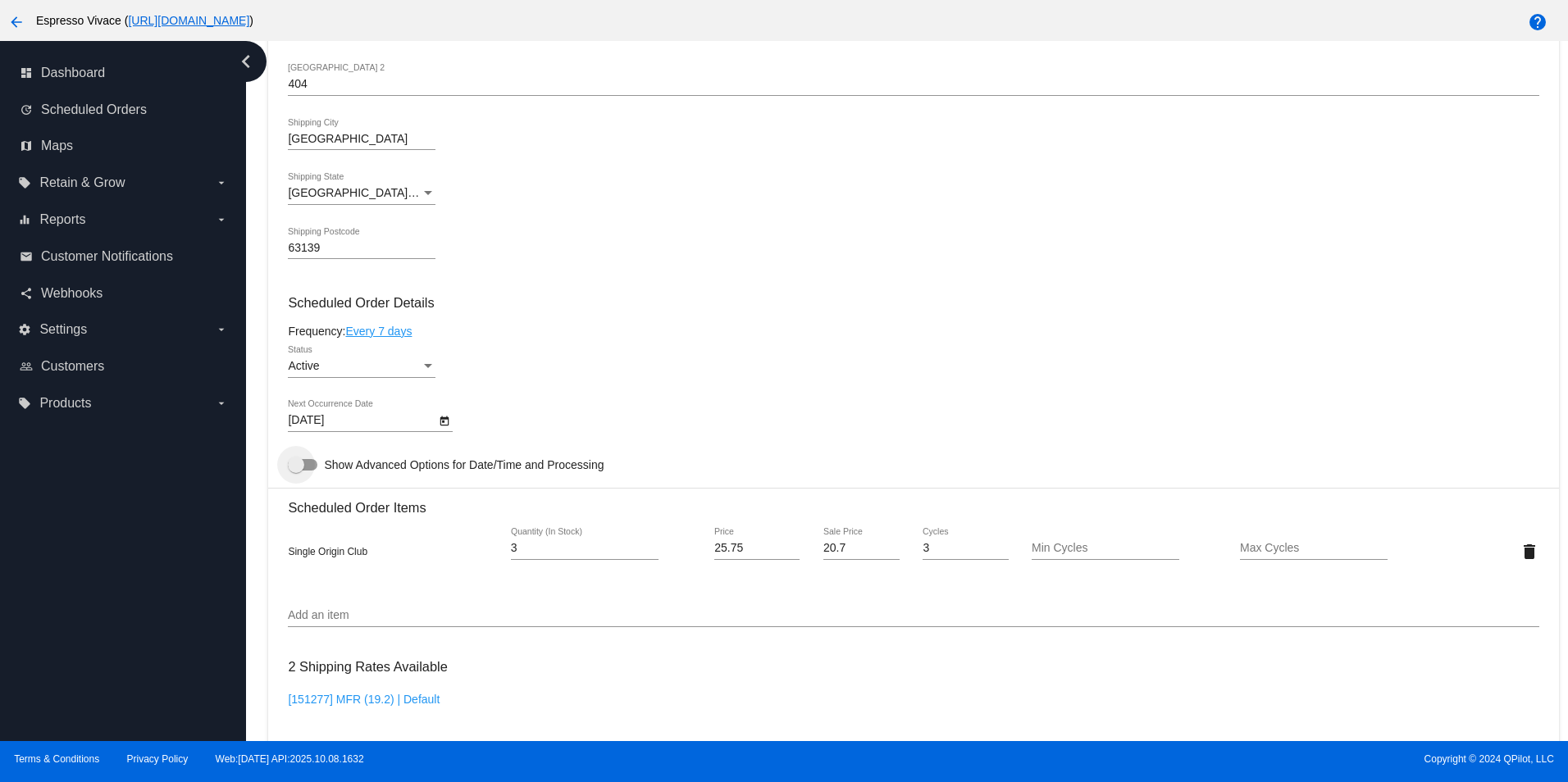
click at [311, 471] on div at bounding box center [303, 465] width 30 height 12
click at [296, 472] on input "Show Advanced Options for Date/Time and Processing" at bounding box center [295, 471] width 1 height 1
checkbox input "true"
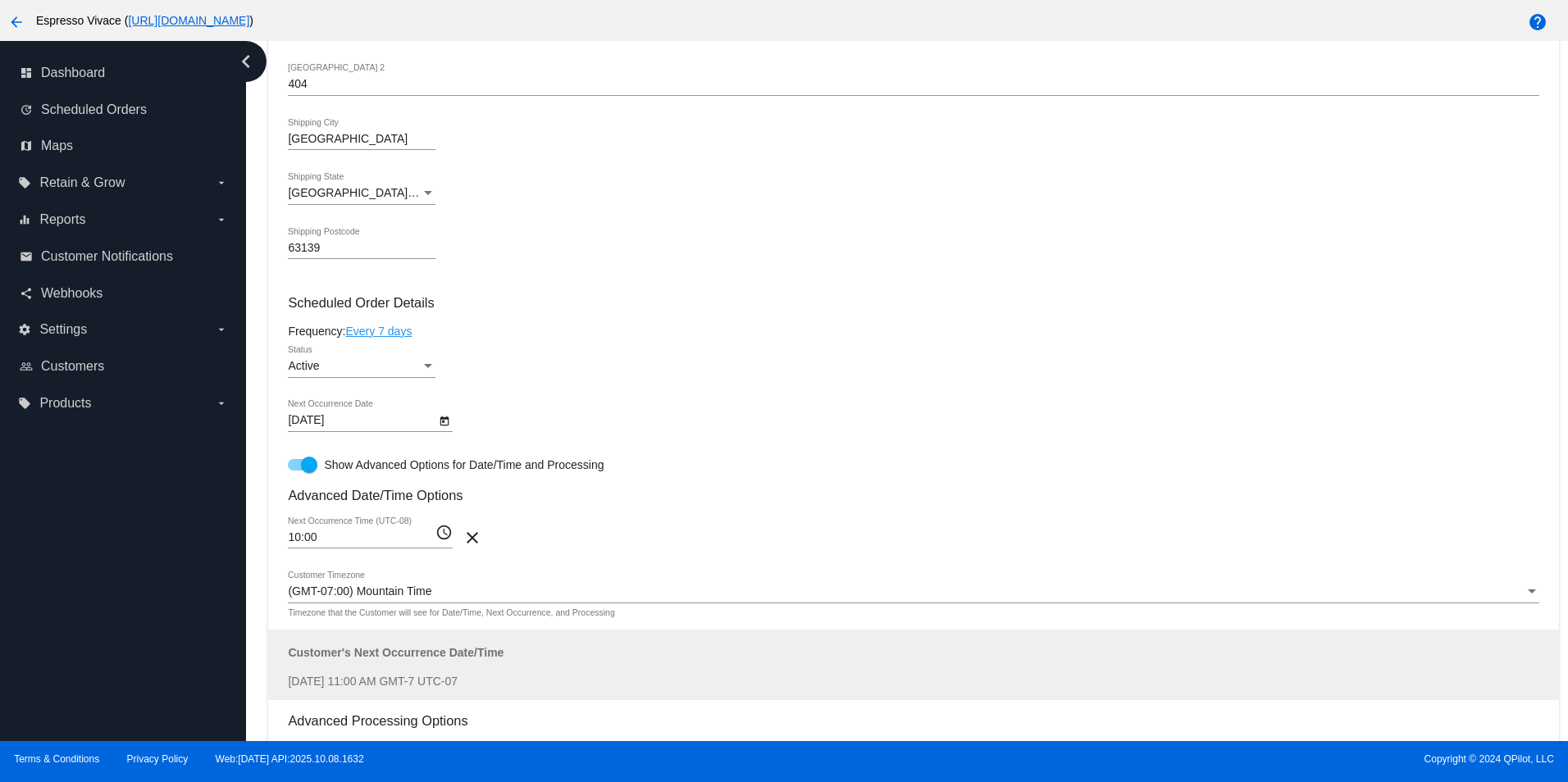
click at [446, 543] on mat-icon "access_time" at bounding box center [444, 532] width 17 height 20
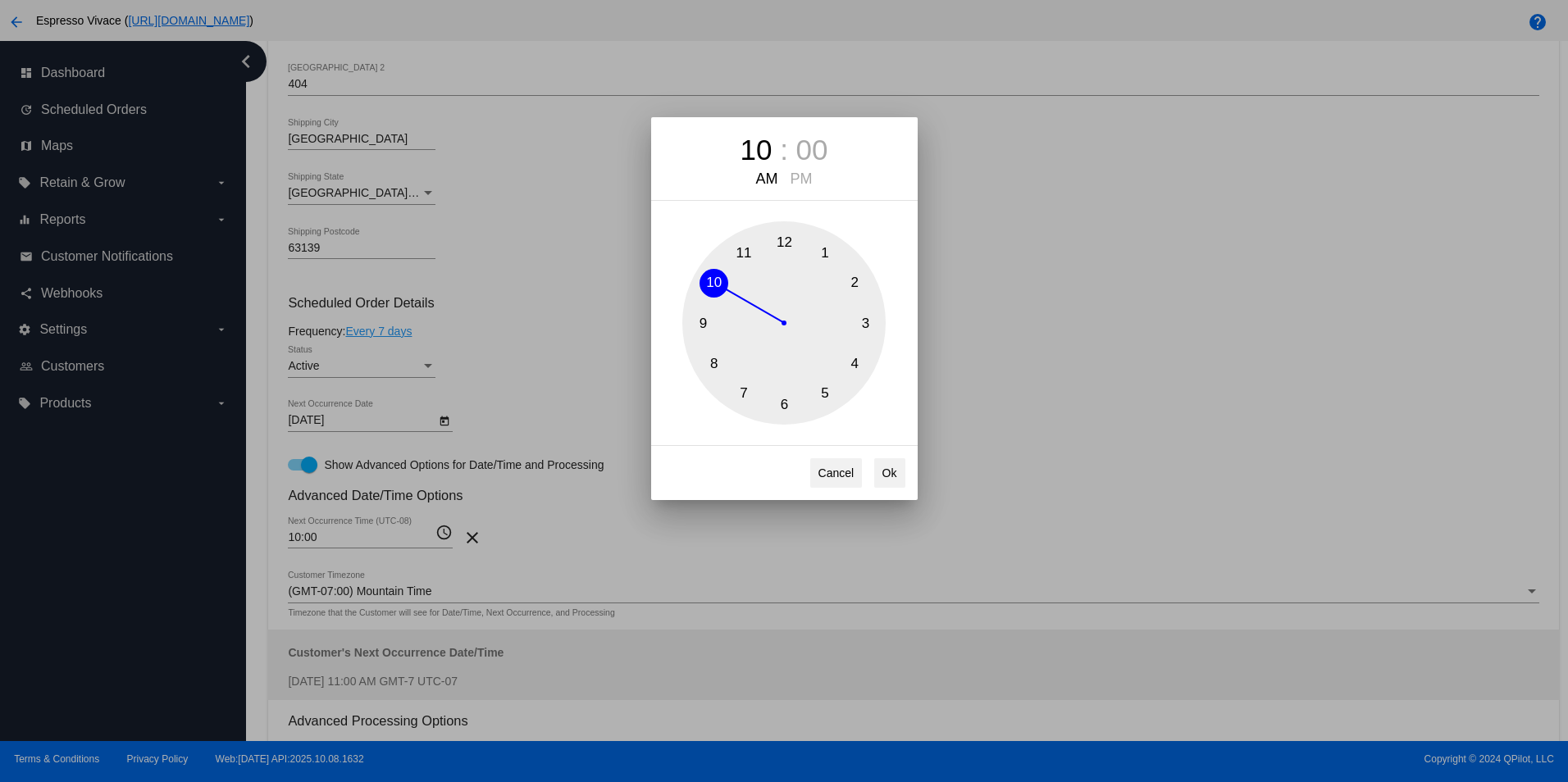
click at [717, 360] on button "8" at bounding box center [714, 365] width 29 height 29
click at [883, 476] on button "Ok" at bounding box center [889, 473] width 31 height 30
type input "08:00"
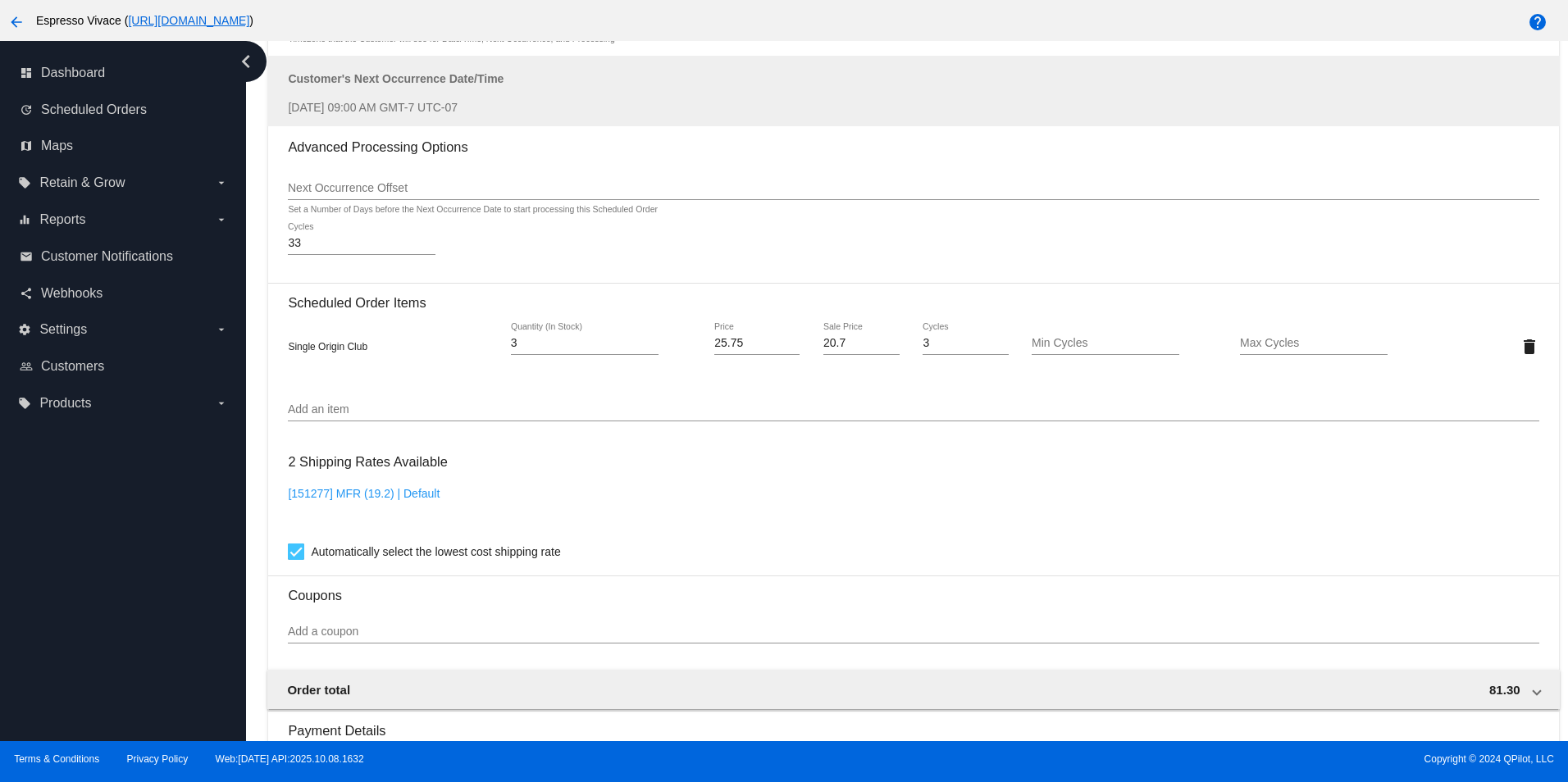
scroll to position [1714, 0]
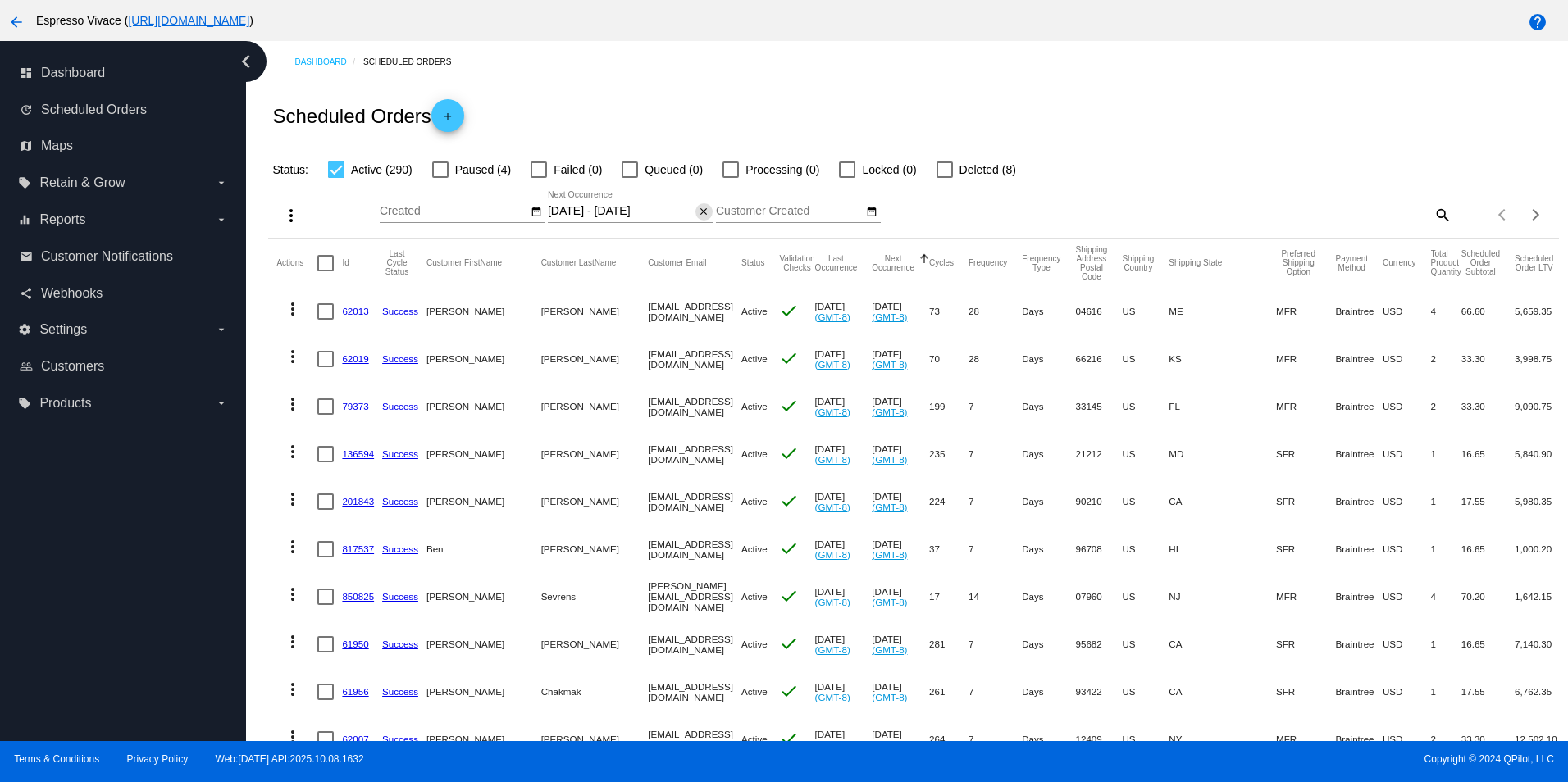
click at [705, 213] on mat-icon "close" at bounding box center [704, 212] width 12 height 13
click at [700, 212] on mat-icon "date_range" at bounding box center [704, 212] width 12 height 13
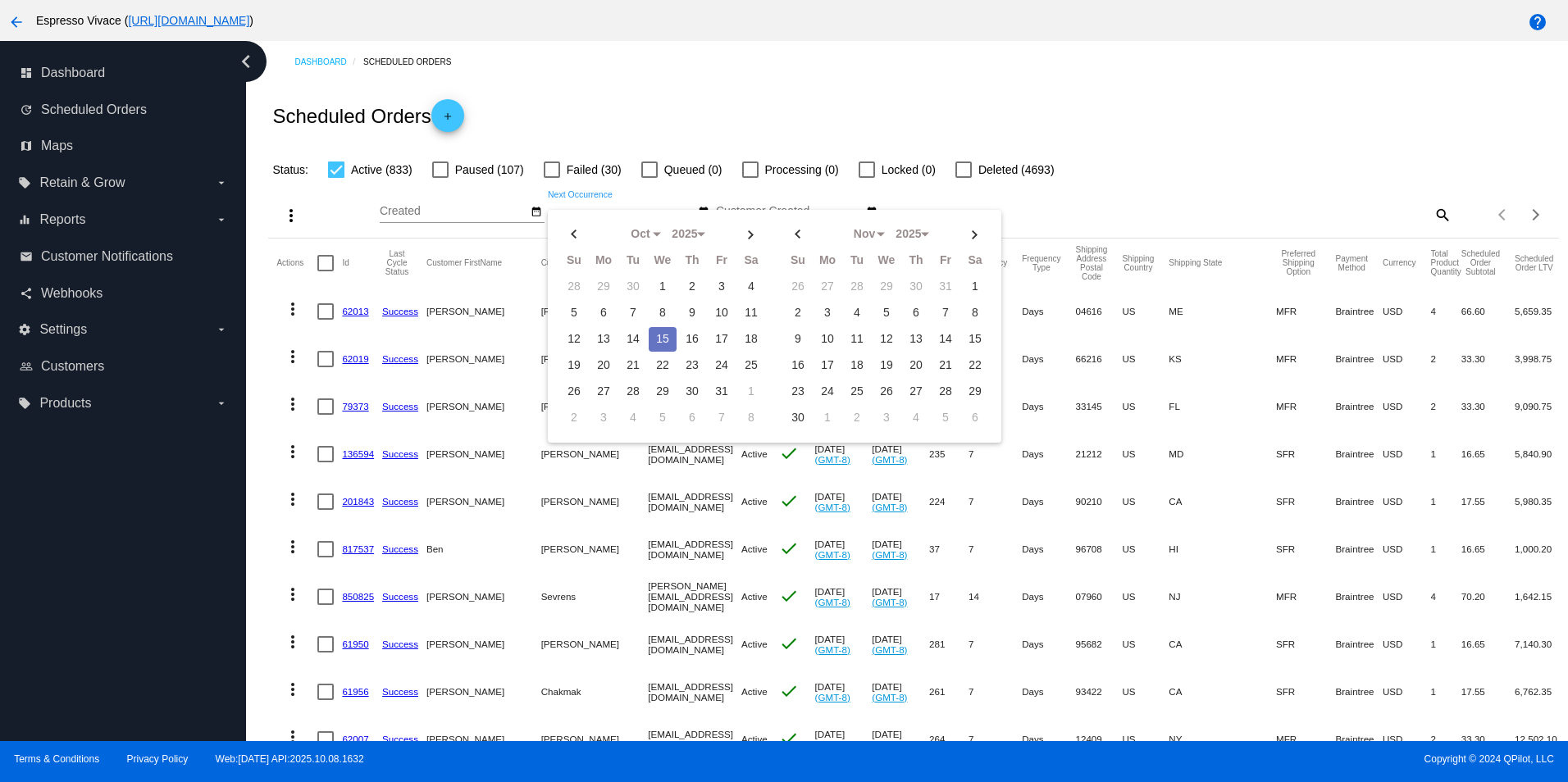
click at [656, 334] on td "15" at bounding box center [662, 339] width 28 height 25
click at [572, 364] on td "19" at bounding box center [574, 366] width 28 height 25
type input "[DATE] - [DATE]"
